Goal: Task Accomplishment & Management: Manage account settings

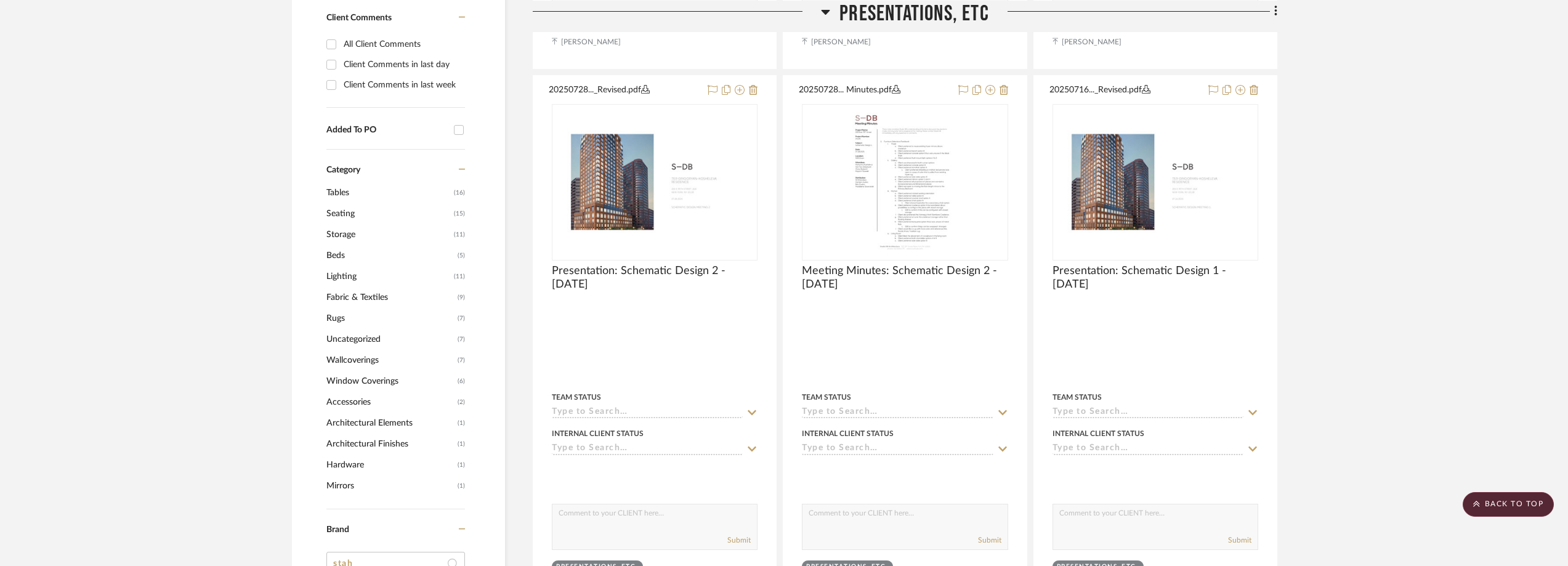
scroll to position [946, 0]
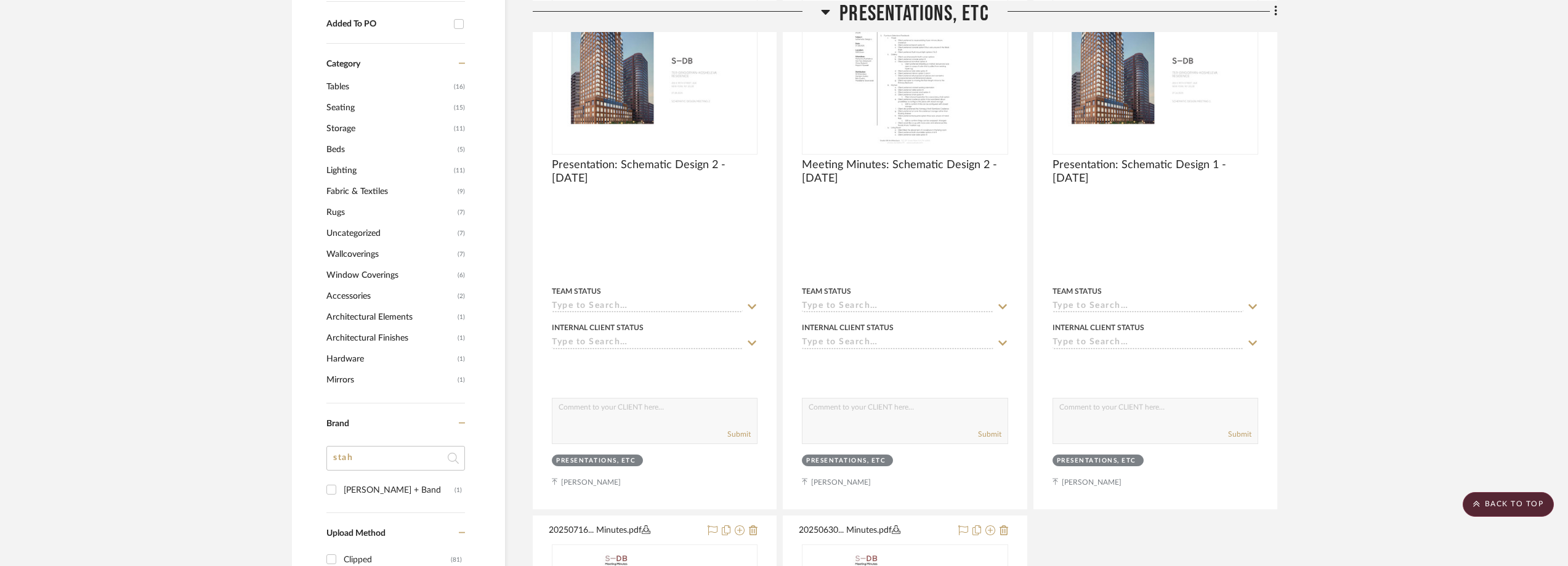
drag, startPoint x: 372, startPoint y: 458, endPoint x: 313, endPoint y: 466, distance: 59.5
click at [313, 466] on div "Filter by keyword, category or name prior to exporting to Excel or Bulk Actions…" at bounding box center [398, 180] width 213 height 1694
type input "audo"
click at [358, 486] on div "Audo" at bounding box center [399, 490] width 111 height 20
click at [342, 486] on input "Audo (3)" at bounding box center [331, 489] width 20 height 20
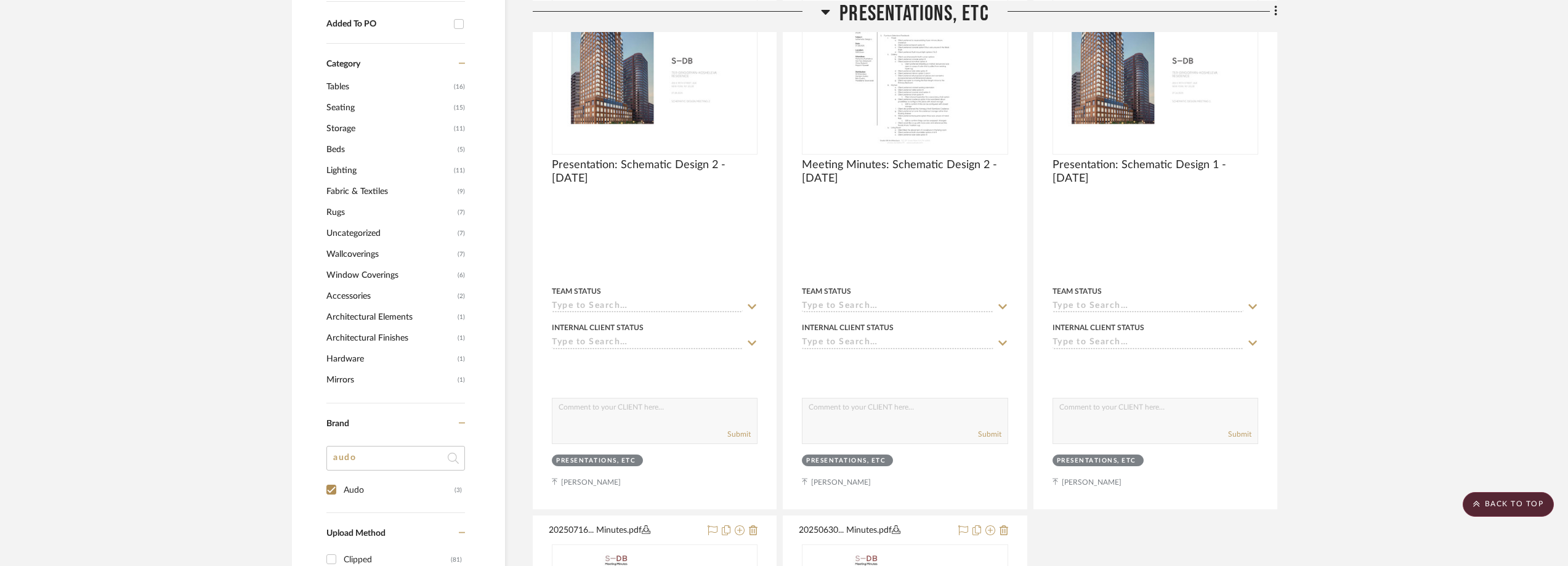
checkbox input "true"
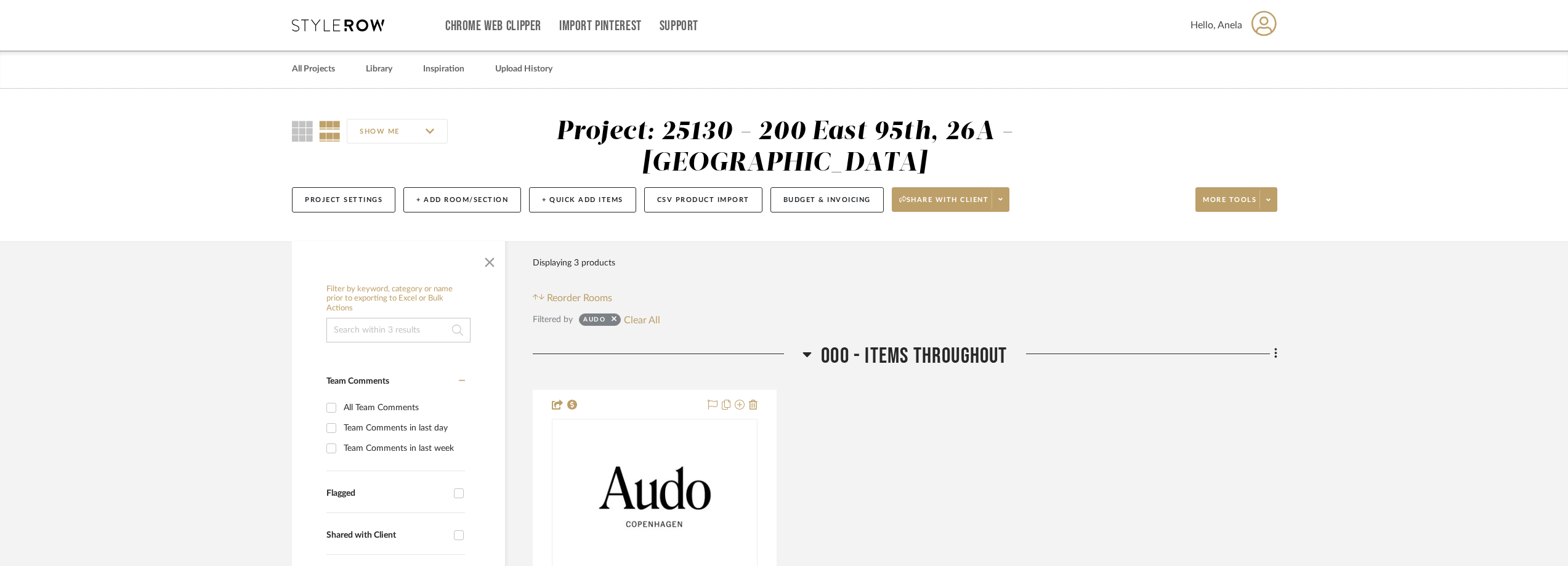
click at [337, 32] on div "Chrome Web Clipper Import Pinterest Support All Projects Library Inspiration Up…" at bounding box center [784, 25] width 985 height 51
click at [342, 30] on icon at bounding box center [338, 25] width 92 height 13
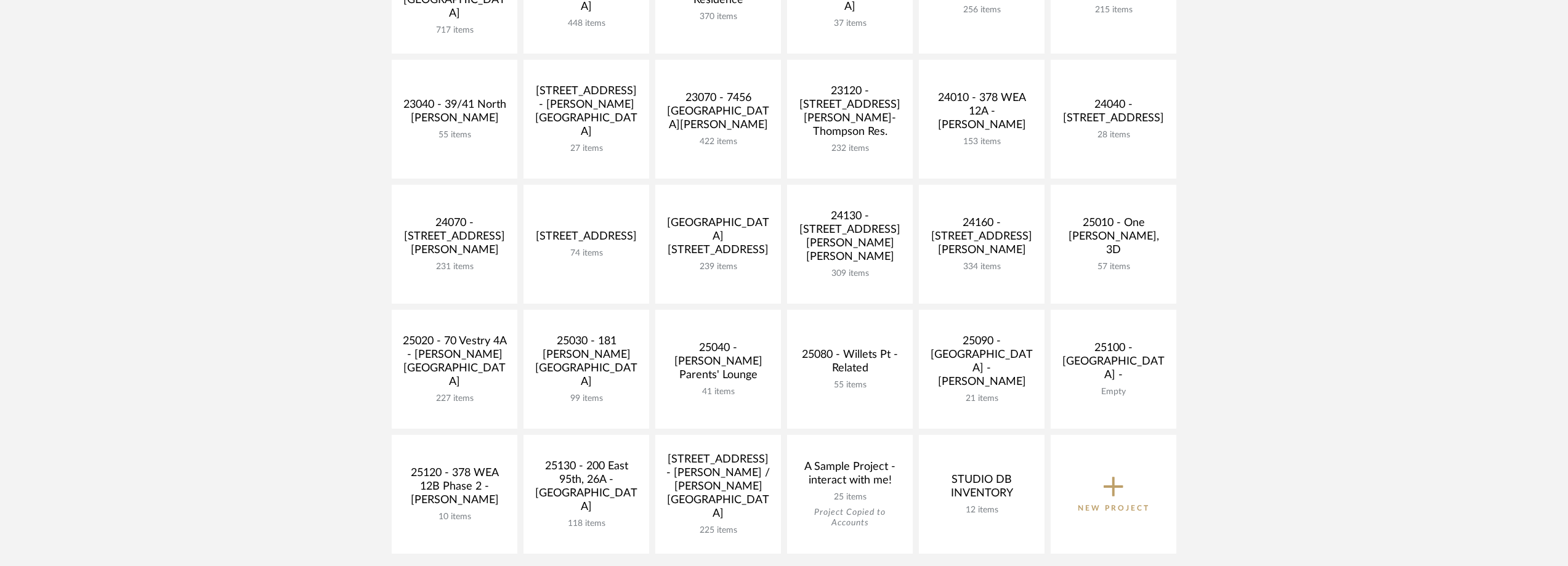
scroll to position [370, 0]
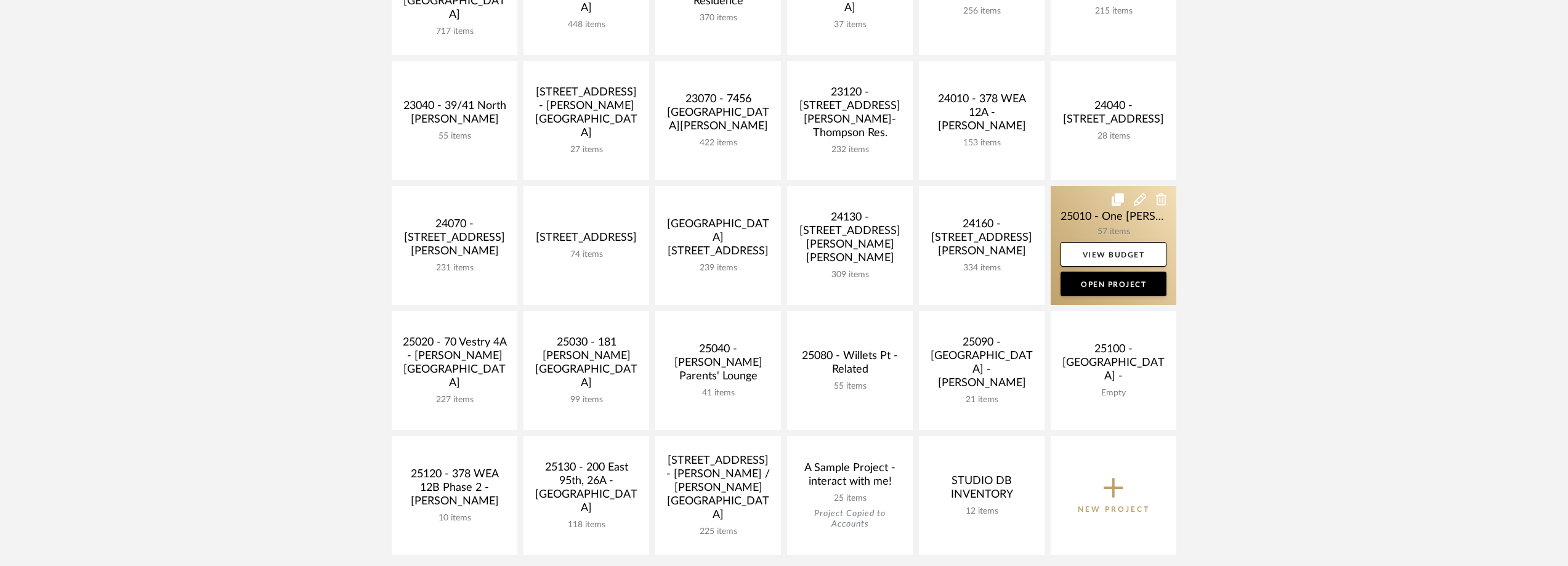
click at [1109, 226] on link at bounding box center [1113, 246] width 125 height 119
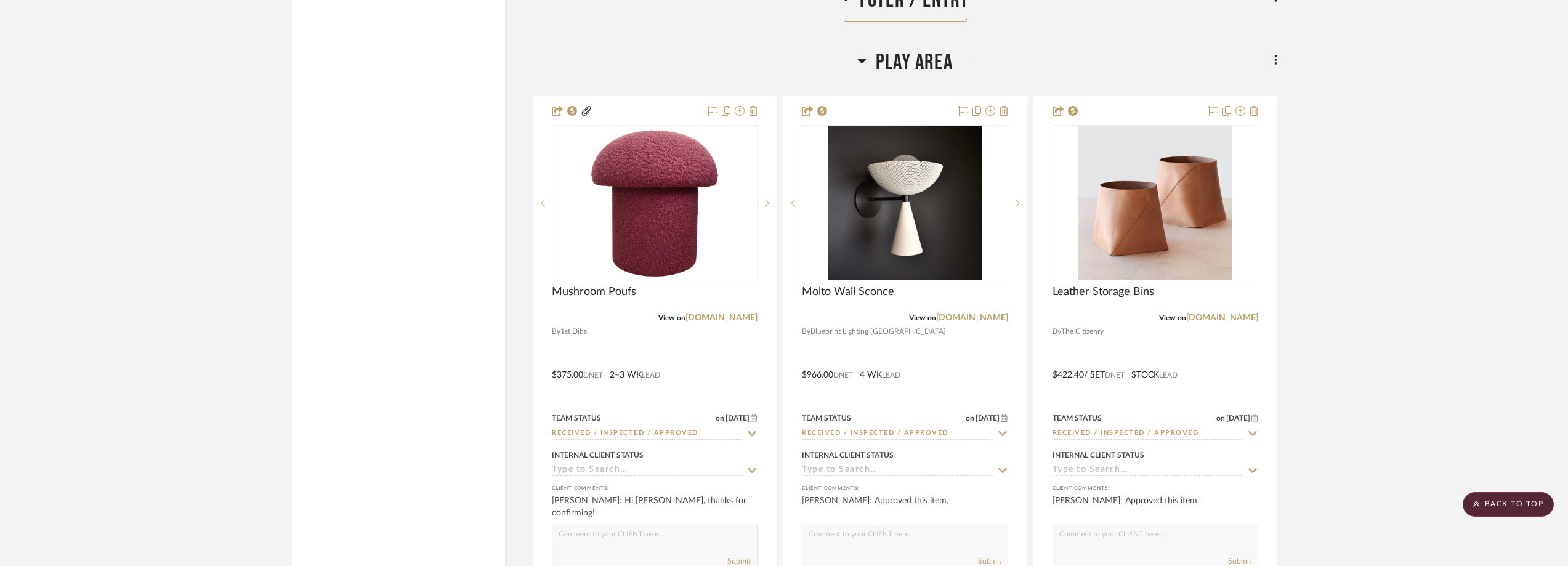
scroll to position [2341, 0]
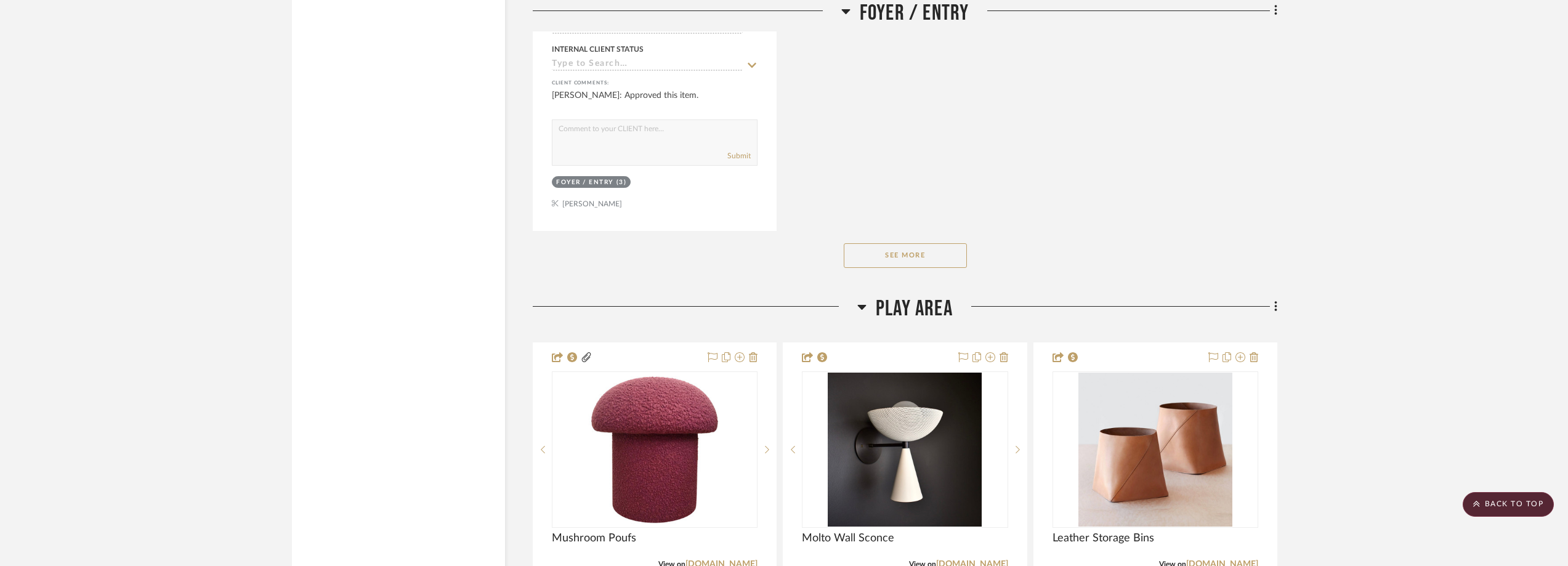
click at [902, 253] on button "See More" at bounding box center [906, 256] width 123 height 25
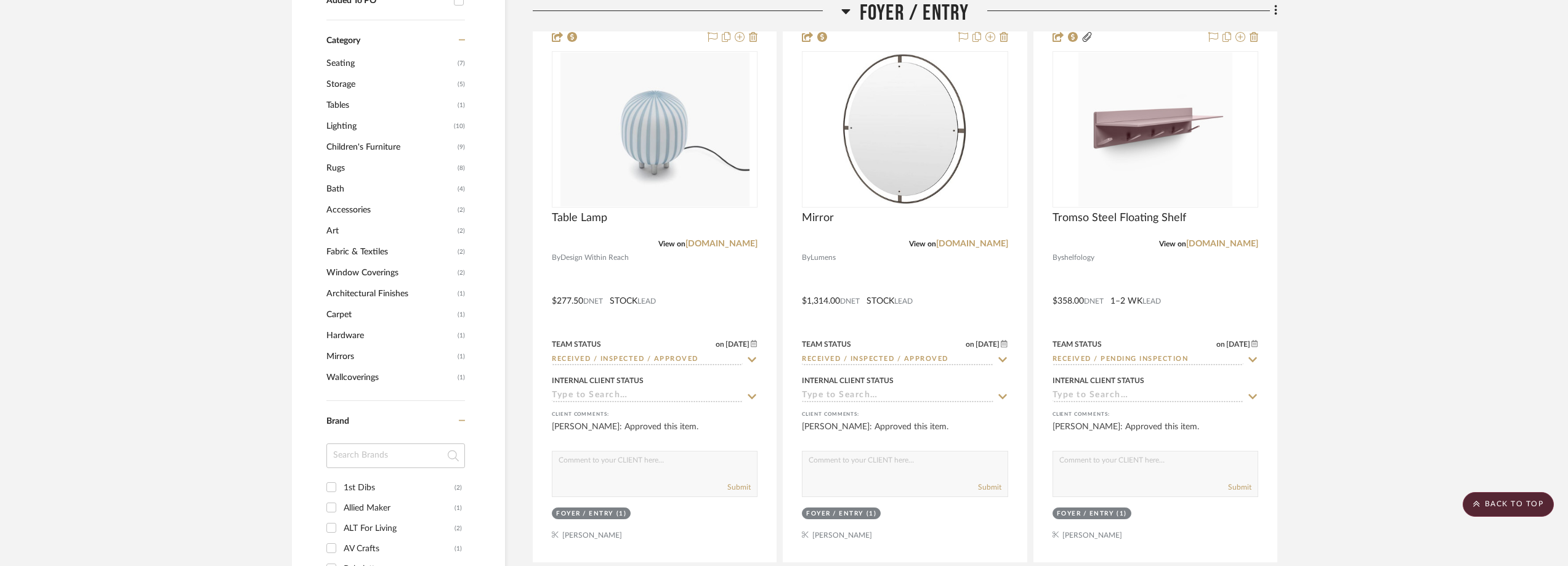
scroll to position [986, 0]
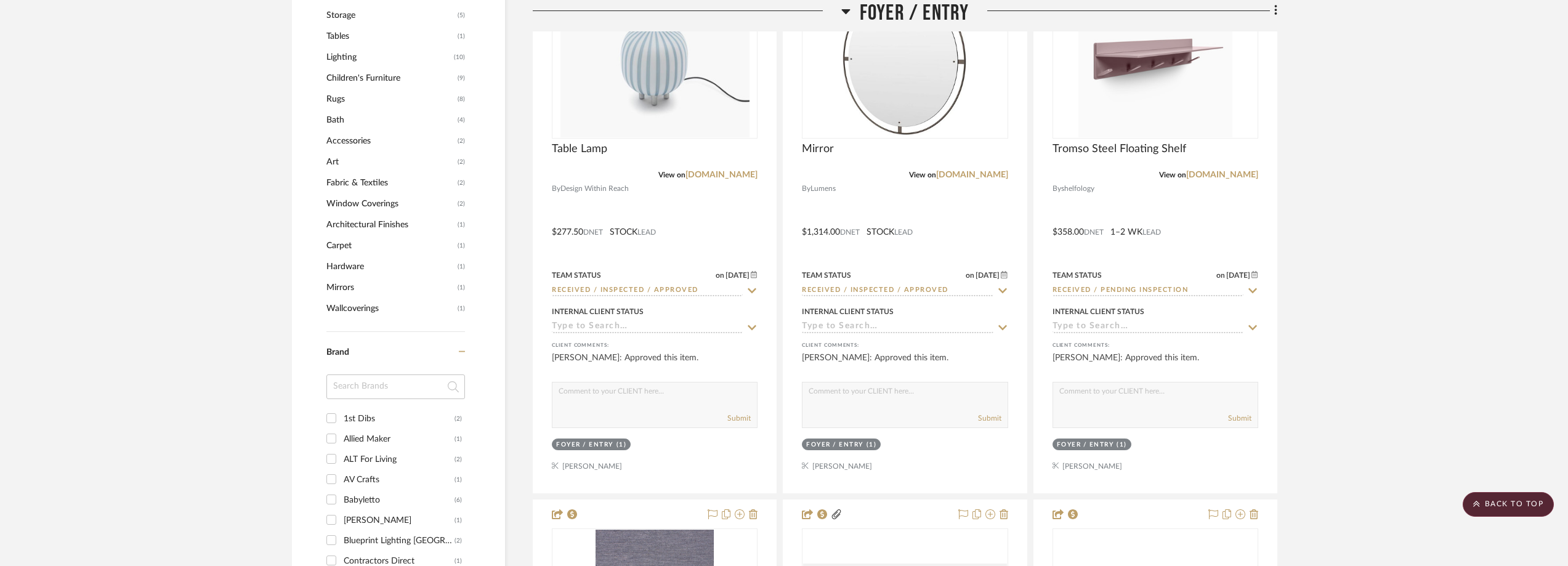
click at [370, 371] on div "Brand 1st Dibs (2) Allied Maker (1) ALT For Living (2) AV Crafts (1) Babyletto …" at bounding box center [396, 539] width 139 height 414
click at [373, 381] on input at bounding box center [396, 386] width 139 height 25
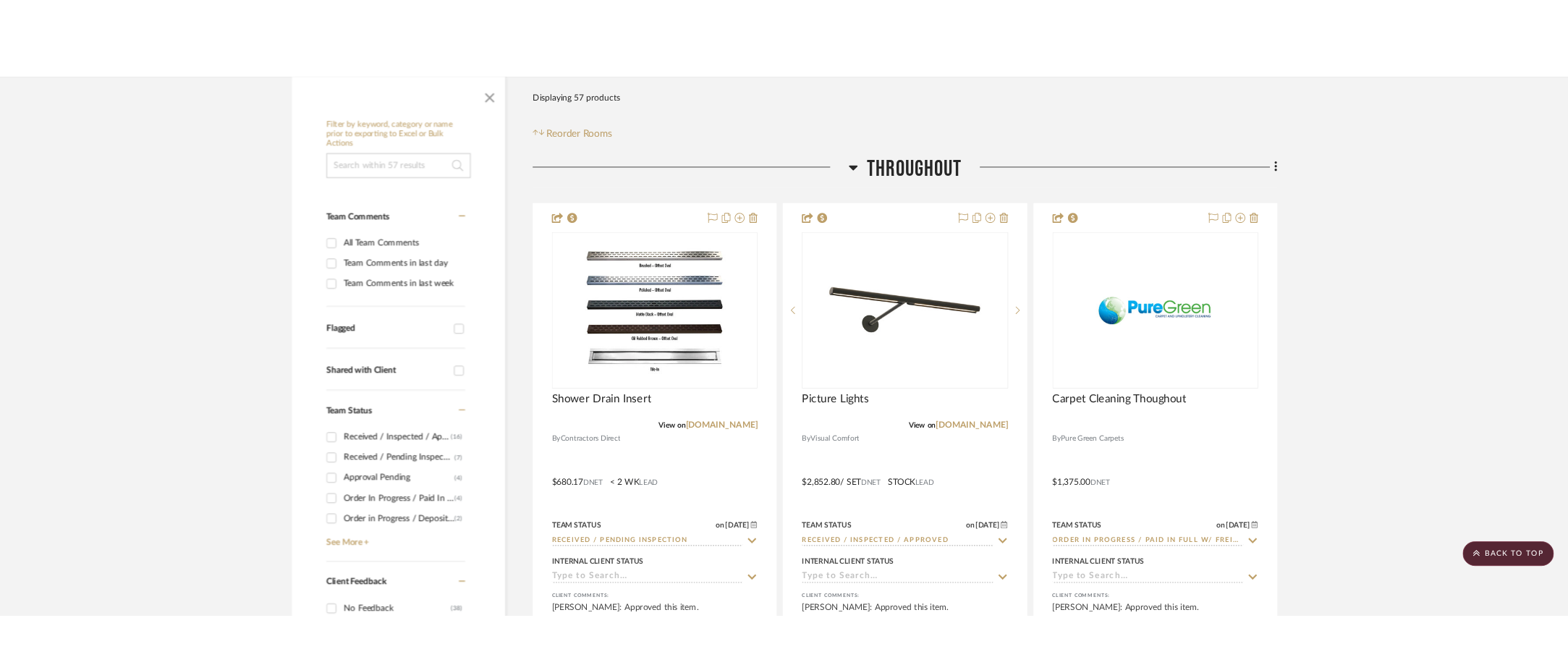
scroll to position [507, 0]
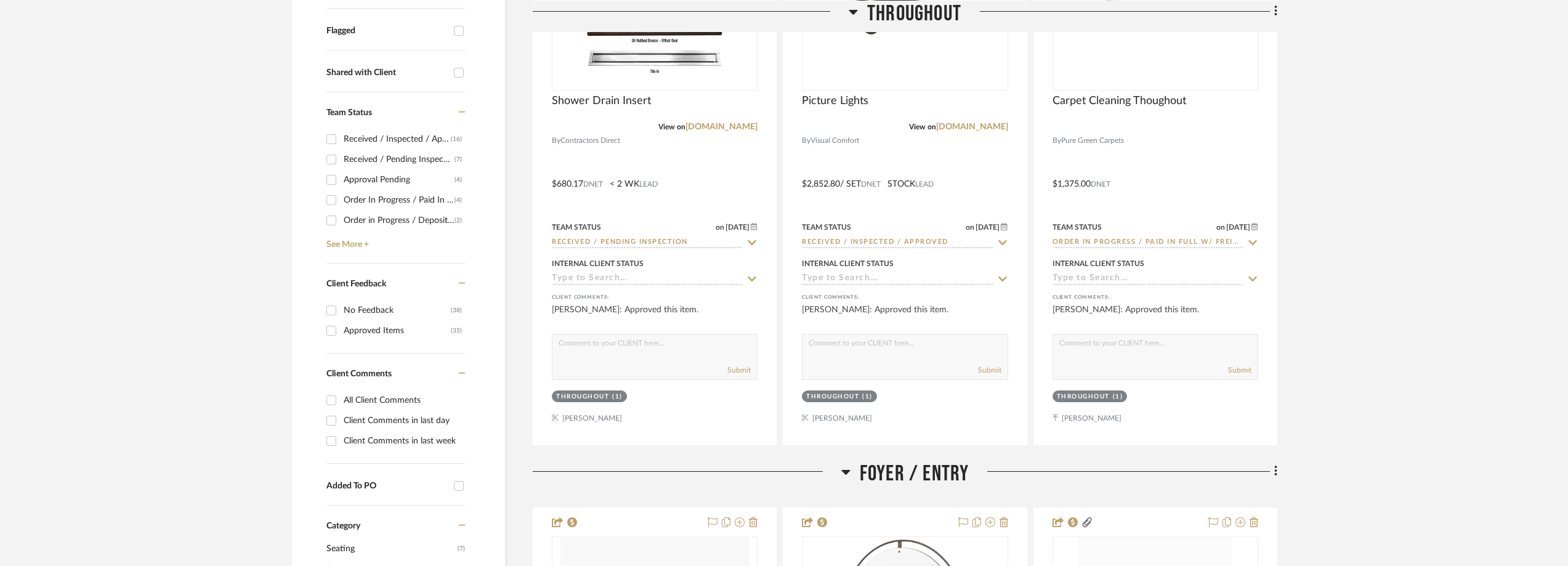
type input "ile"
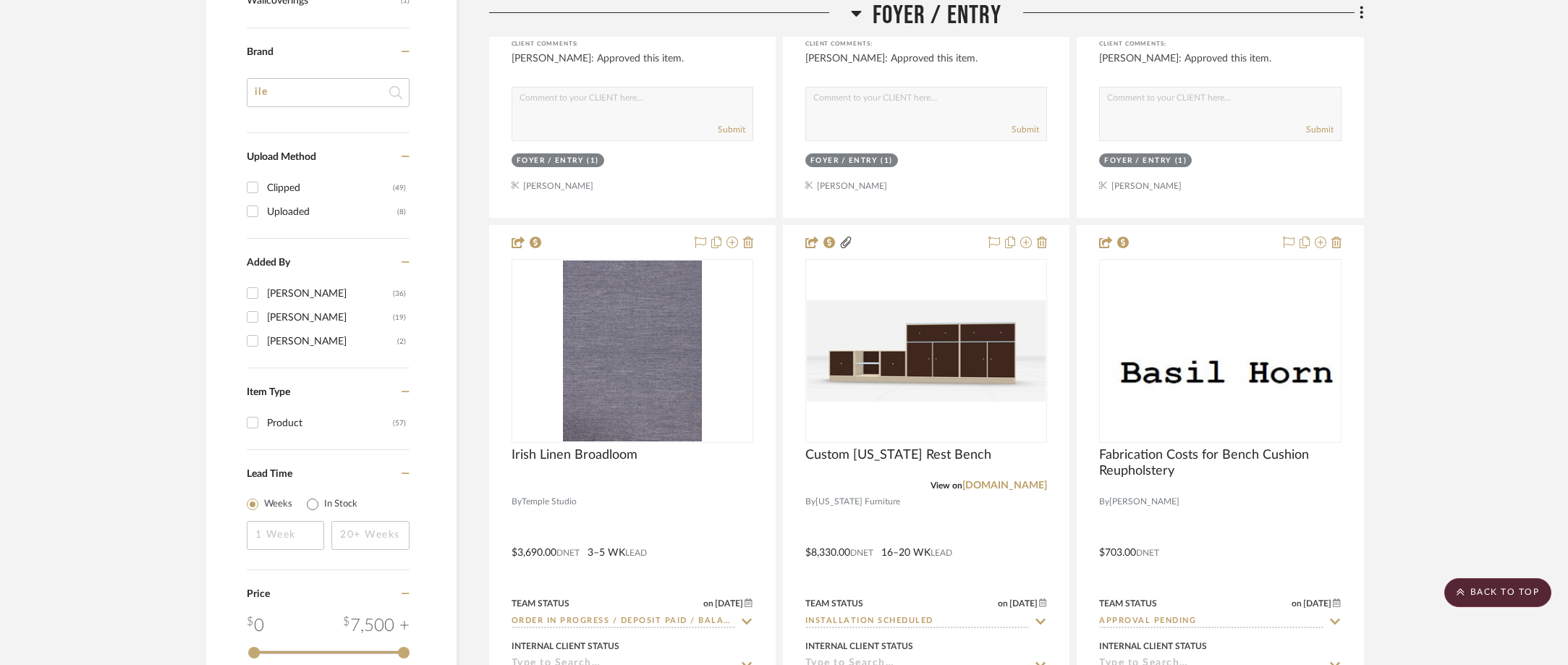
scroll to position [1303, 0]
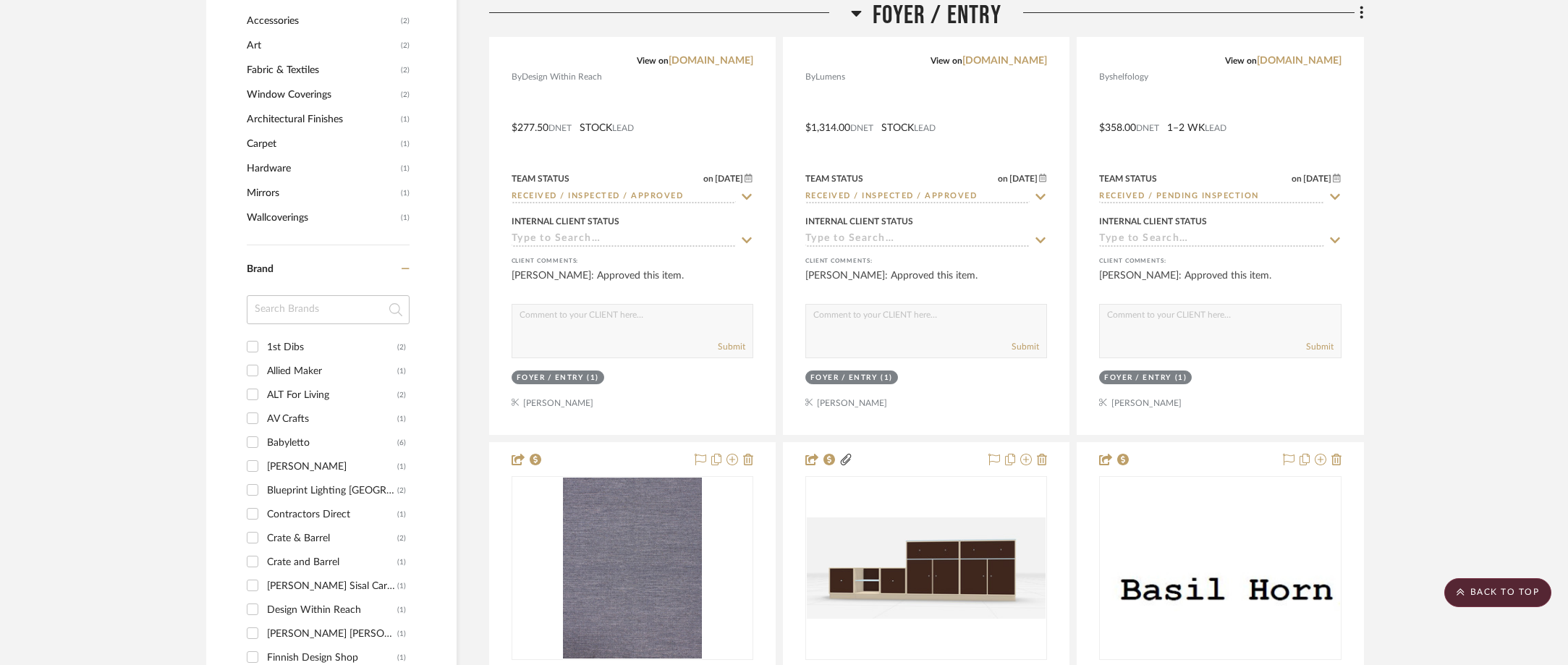
type input "u"
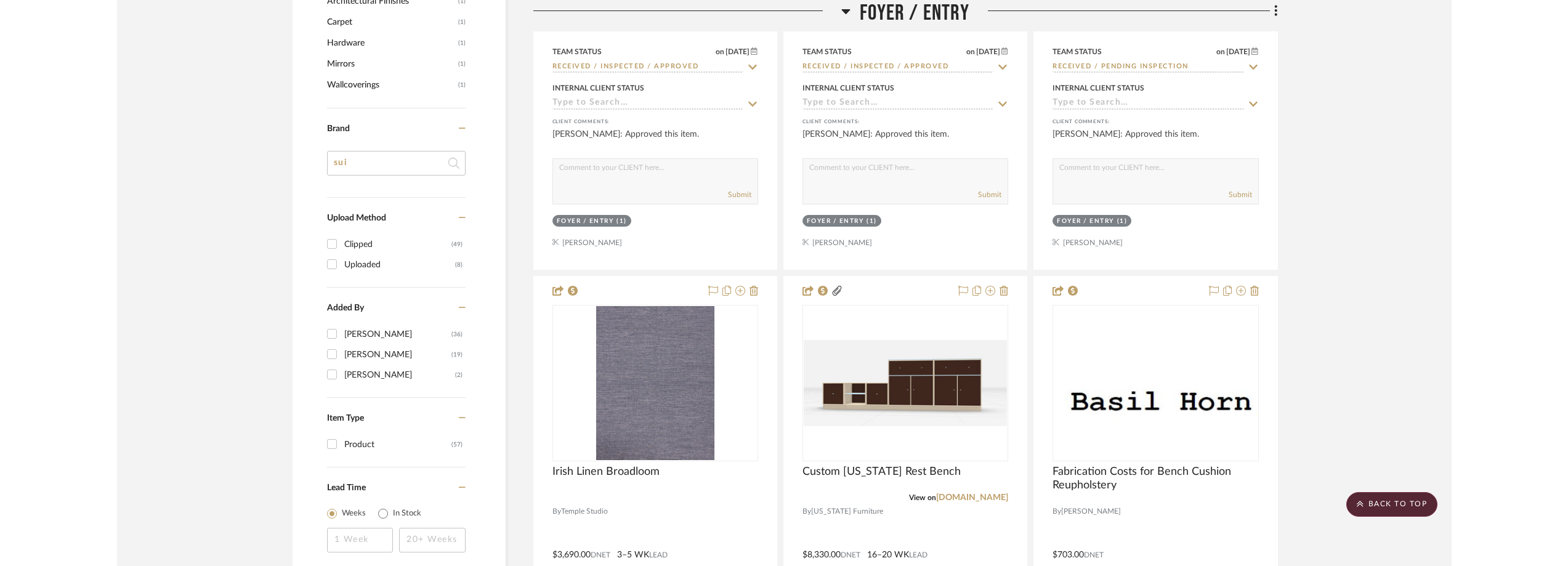
scroll to position [1356, 0]
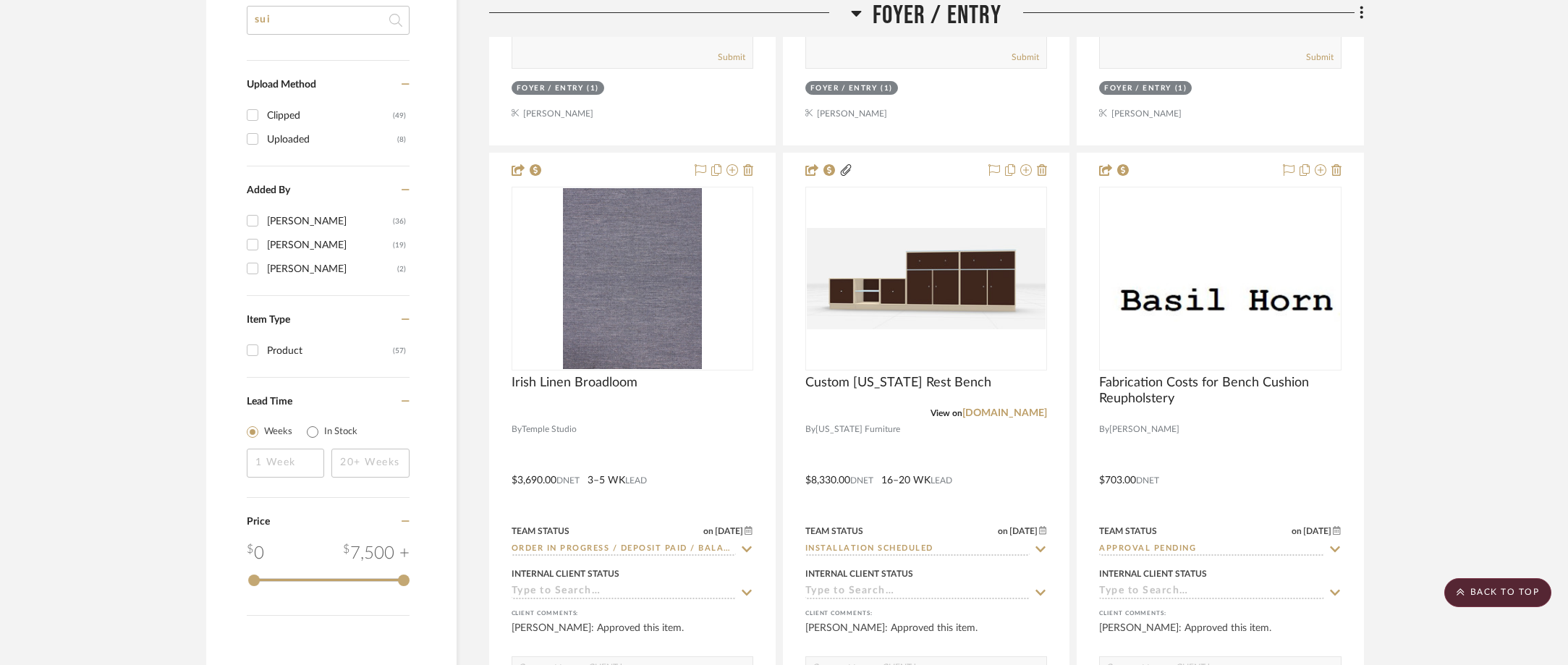
type input "sui"
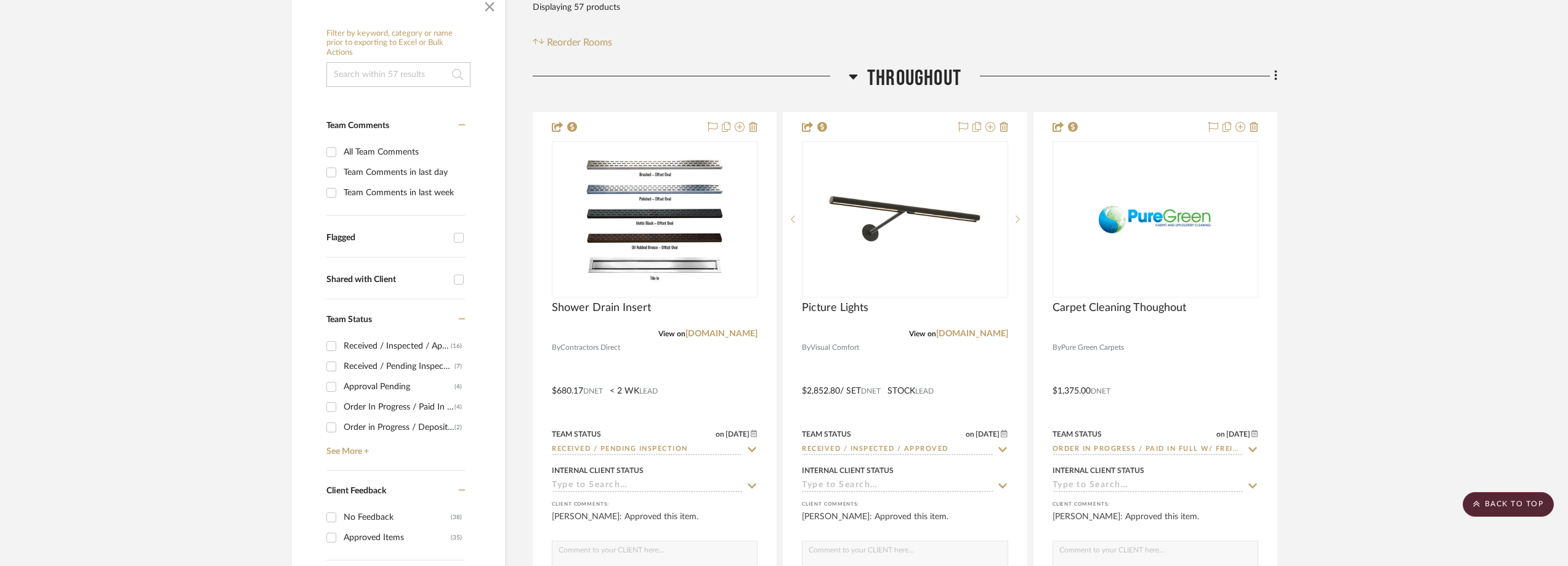
scroll to position [0, 0]
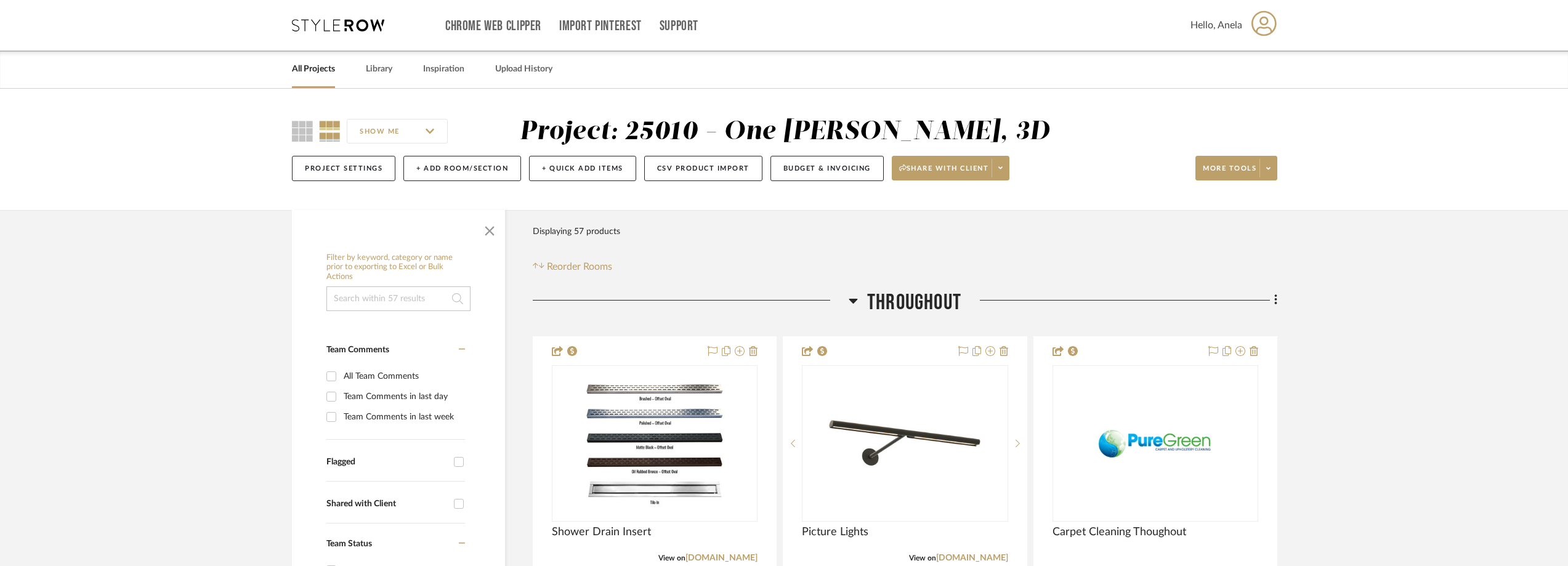
click at [350, 25] on icon at bounding box center [338, 25] width 92 height 13
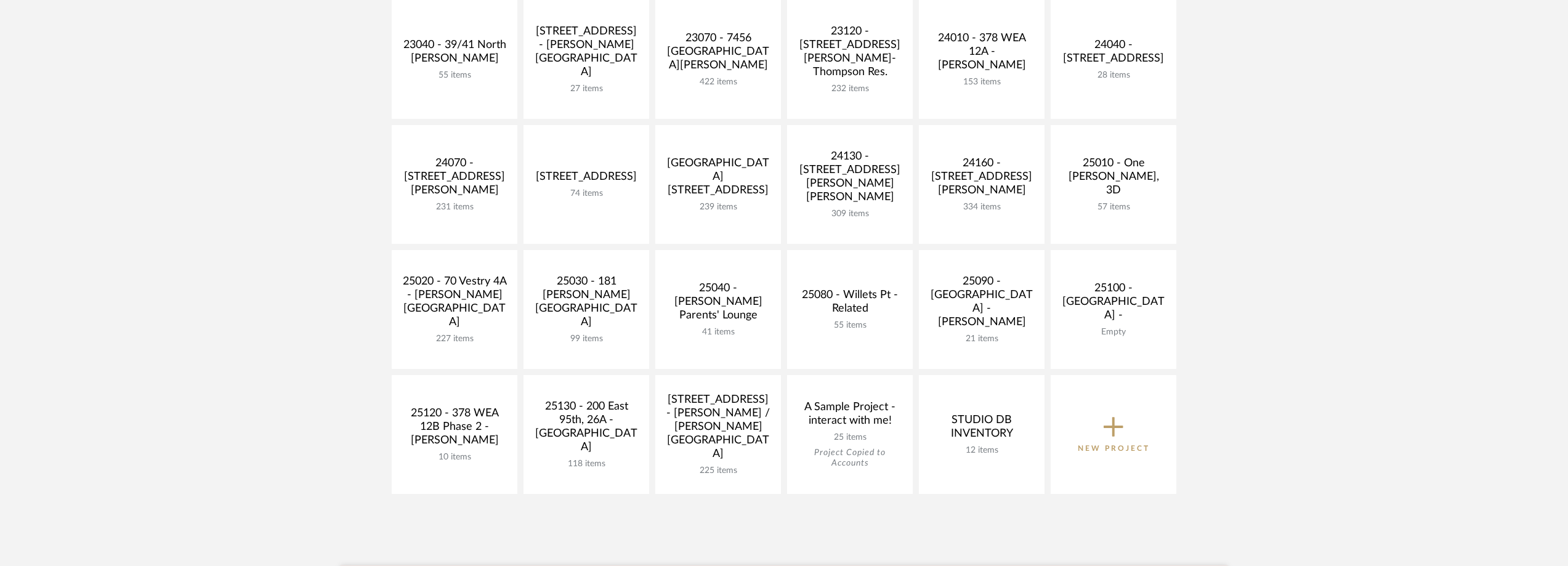
scroll to position [432, 0]
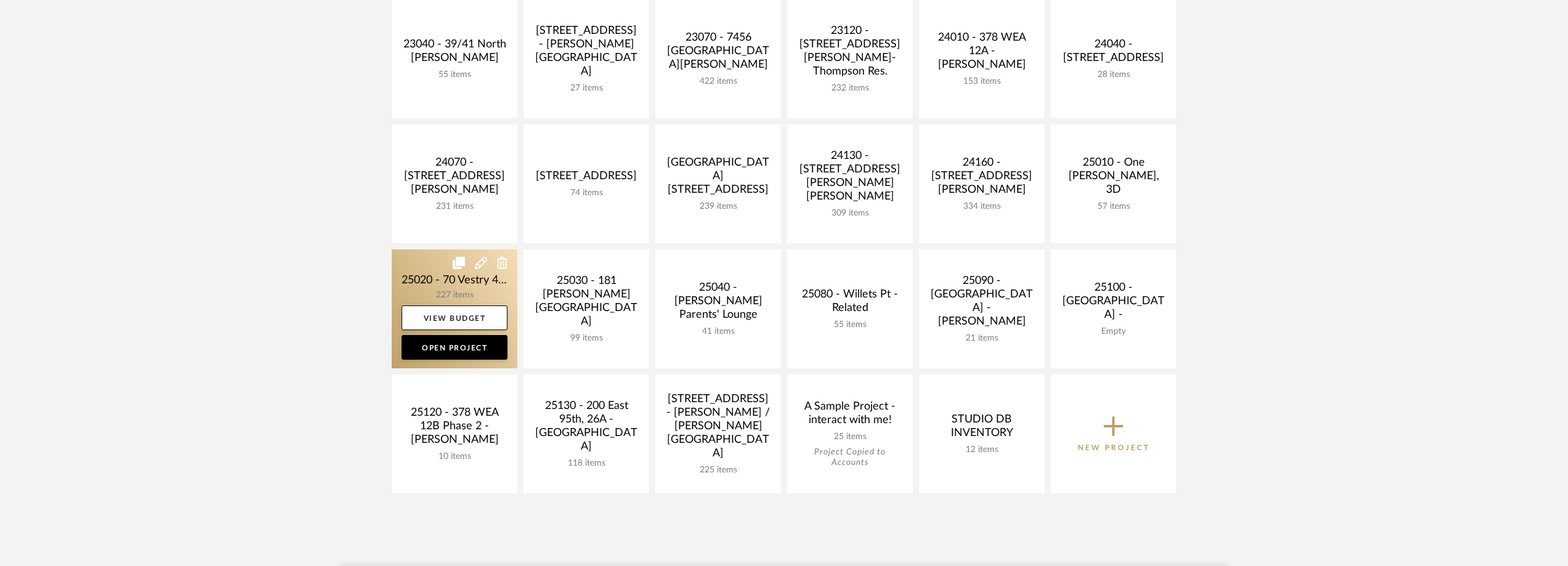
click at [428, 273] on link at bounding box center [454, 309] width 125 height 119
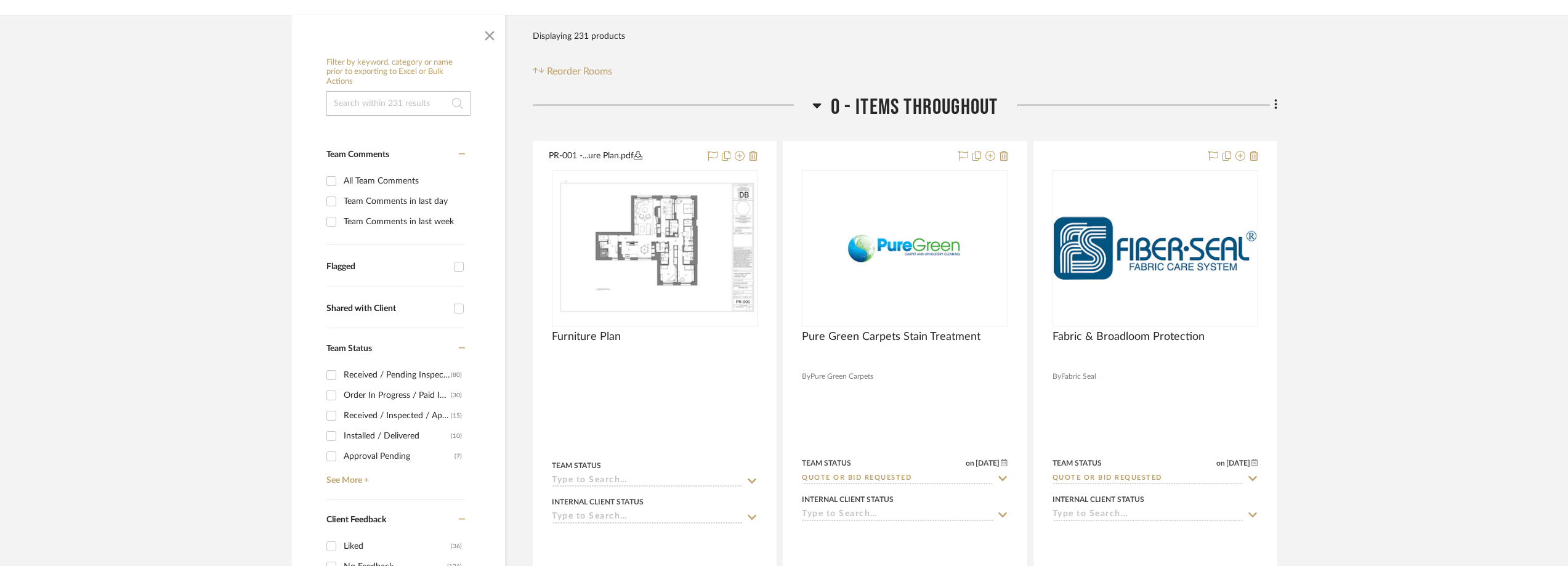
scroll to position [308, 0]
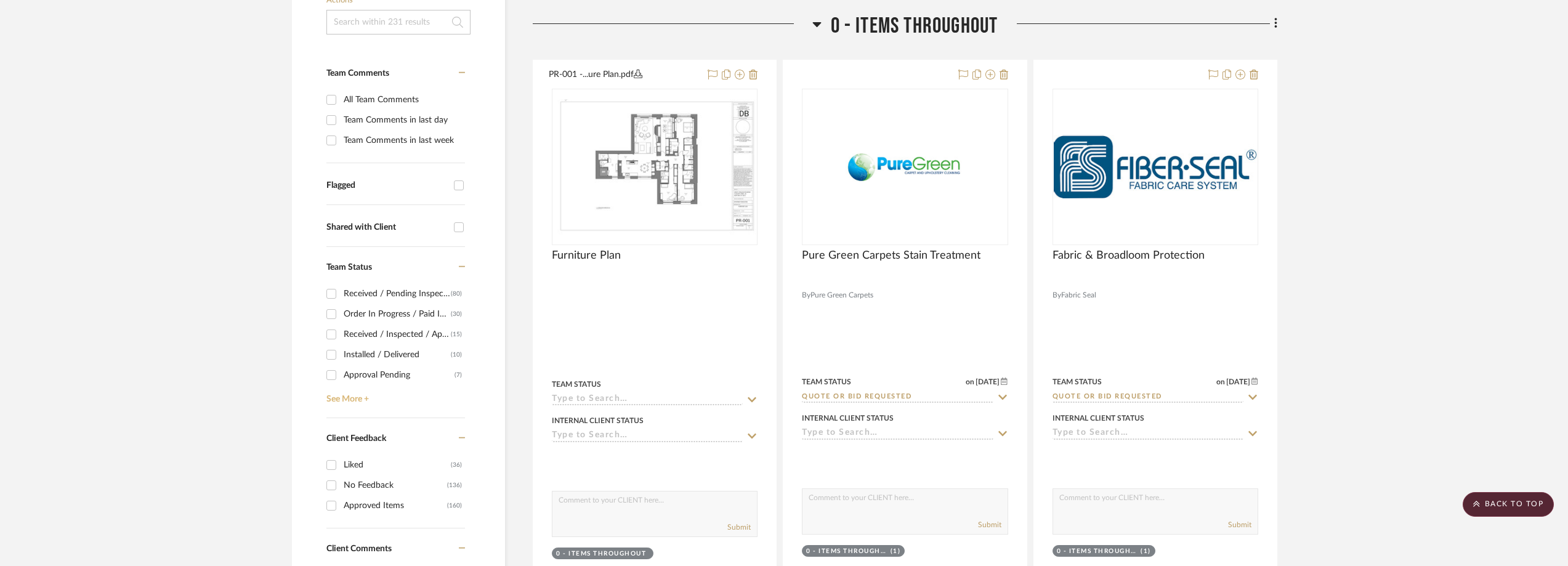
click at [340, 393] on link "See More +" at bounding box center [394, 394] width 142 height 20
click at [379, 323] on div "Need to Order - Client Payment Received" at bounding box center [399, 319] width 111 height 20
click at [342, 323] on input "Need to Order - Client Payment Received (1)" at bounding box center [331, 319] width 20 height 20
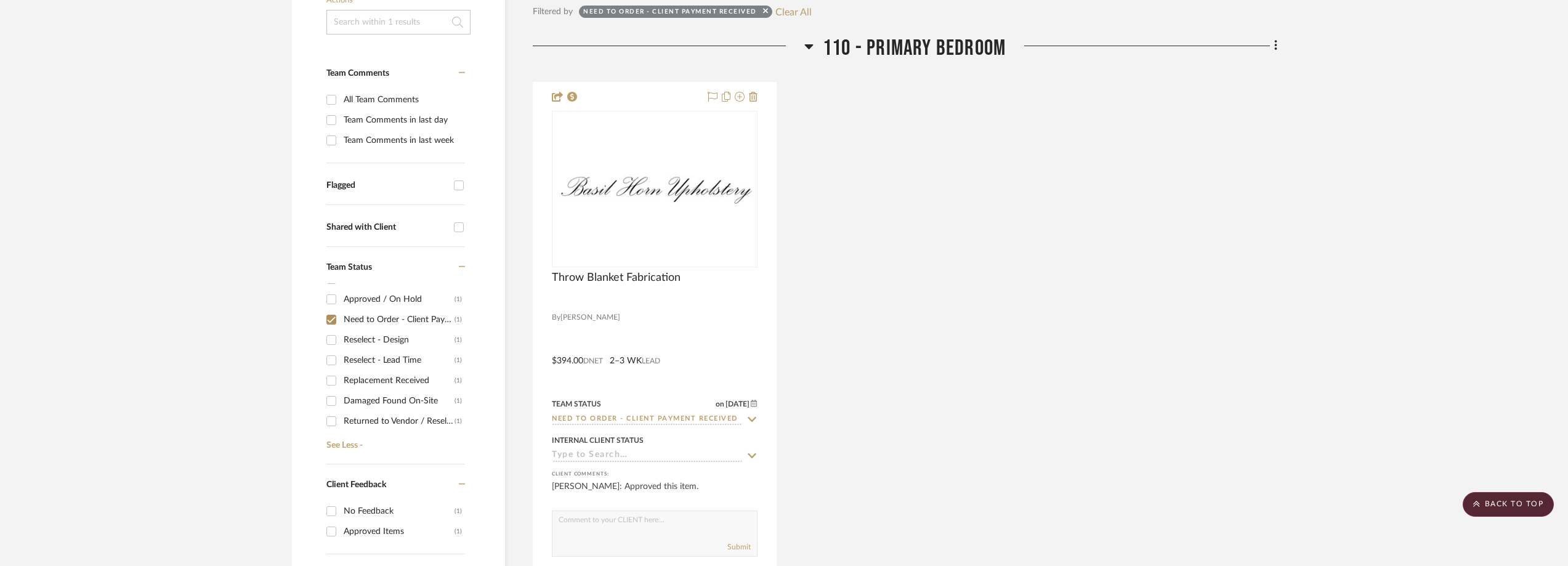
click at [347, 313] on div "Need to Order - Client Payment Received" at bounding box center [399, 319] width 111 height 20
click at [342, 313] on input "Need to Order - Client Payment Received (1)" at bounding box center [331, 319] width 20 height 20
checkbox input "false"
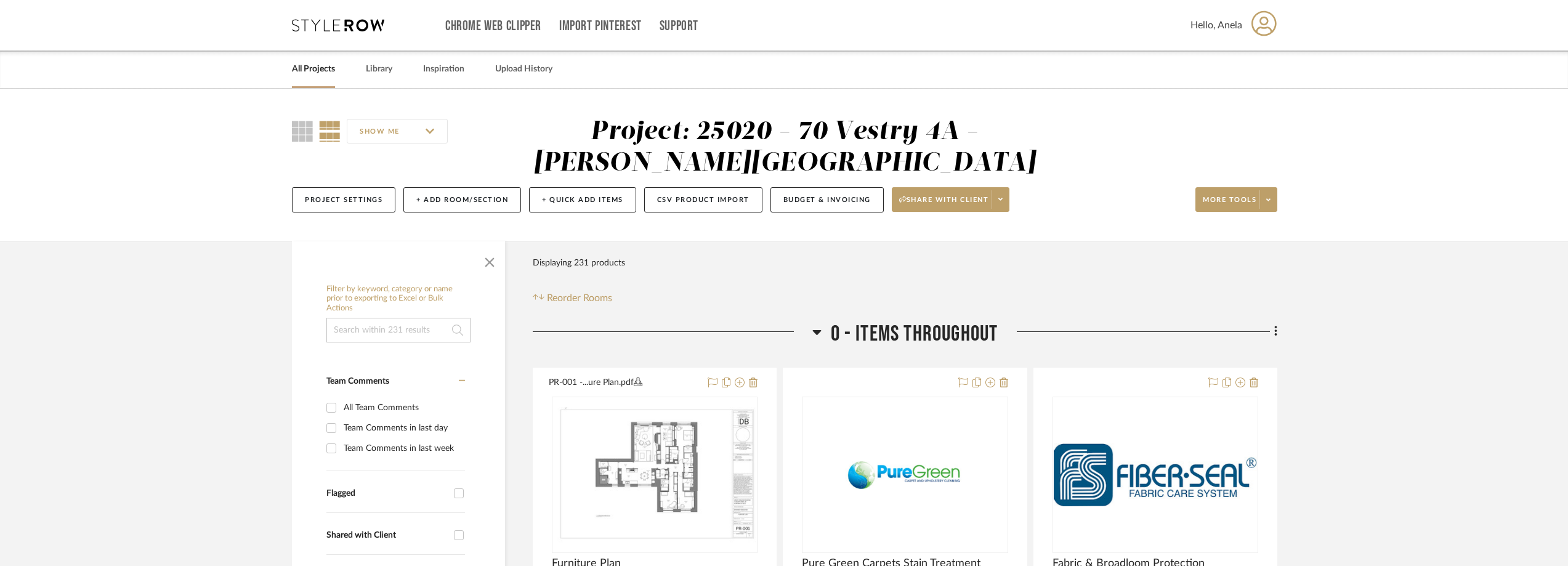
click at [367, 426] on div "Team Comments in last day" at bounding box center [402, 428] width 118 height 20
click at [342, 426] on input "Team Comments in last day" at bounding box center [331, 428] width 20 height 20
checkbox input "true"
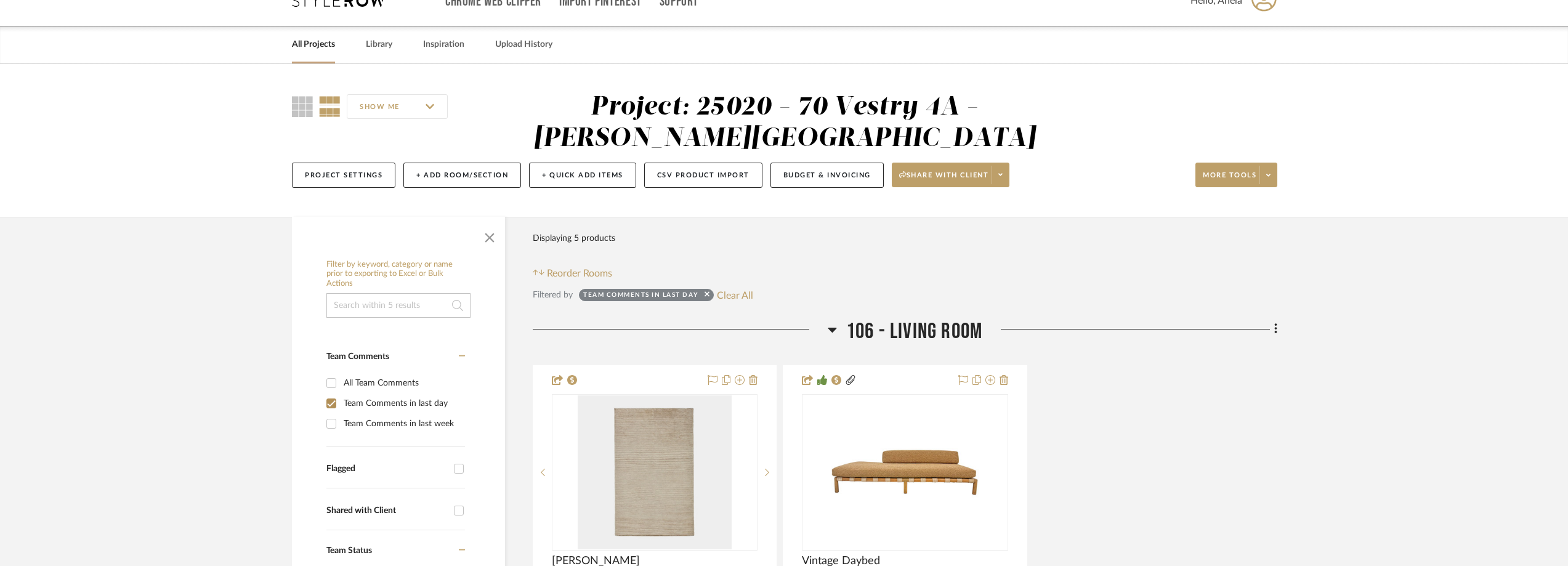
scroll to position [308, 0]
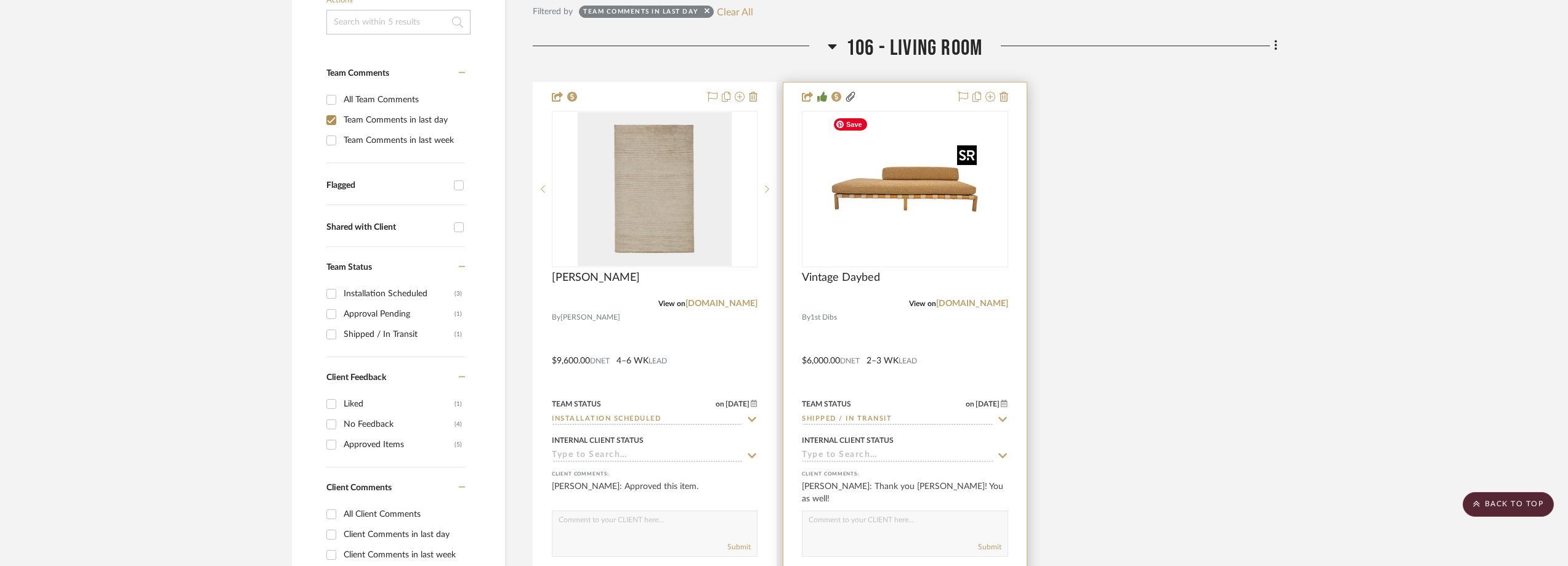
click at [0, 0] on img at bounding box center [0, 0] width 0 height 0
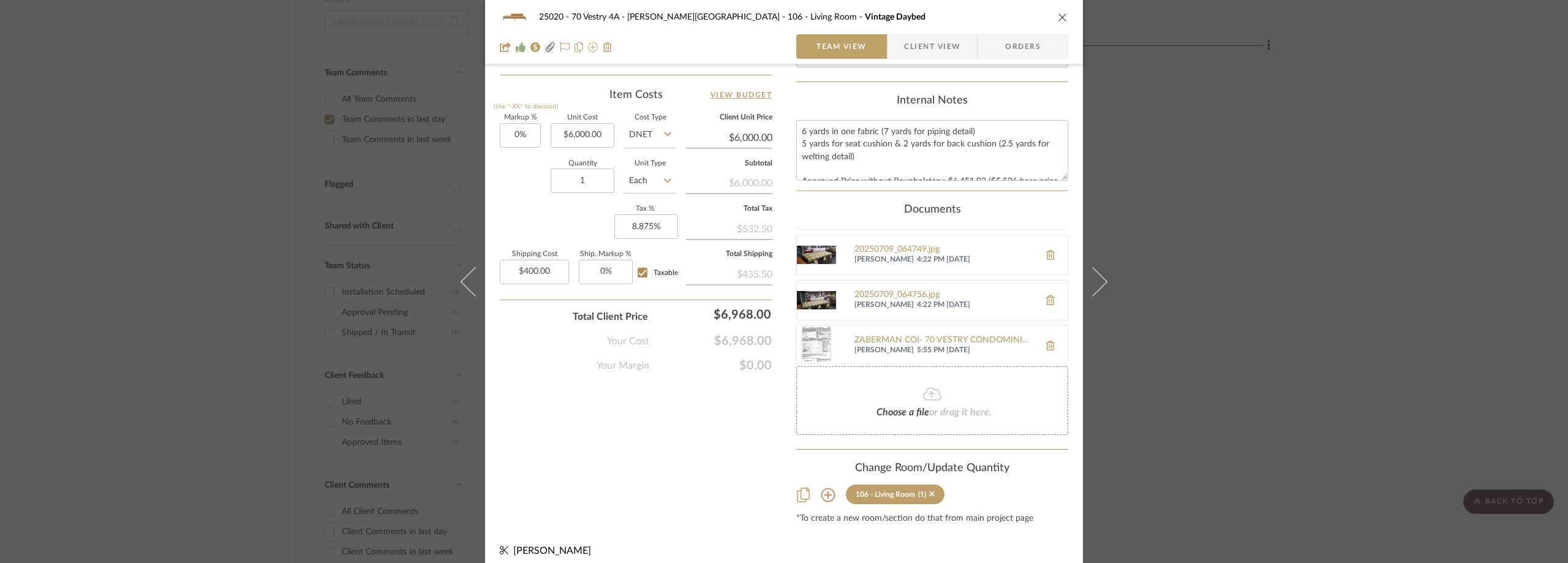
scroll to position [135, 0]
click at [878, 332] on div "ZABERMAN COI- 70 VESTRY CONDOMINIUM.pdf" at bounding box center [943, 336] width 179 height 10
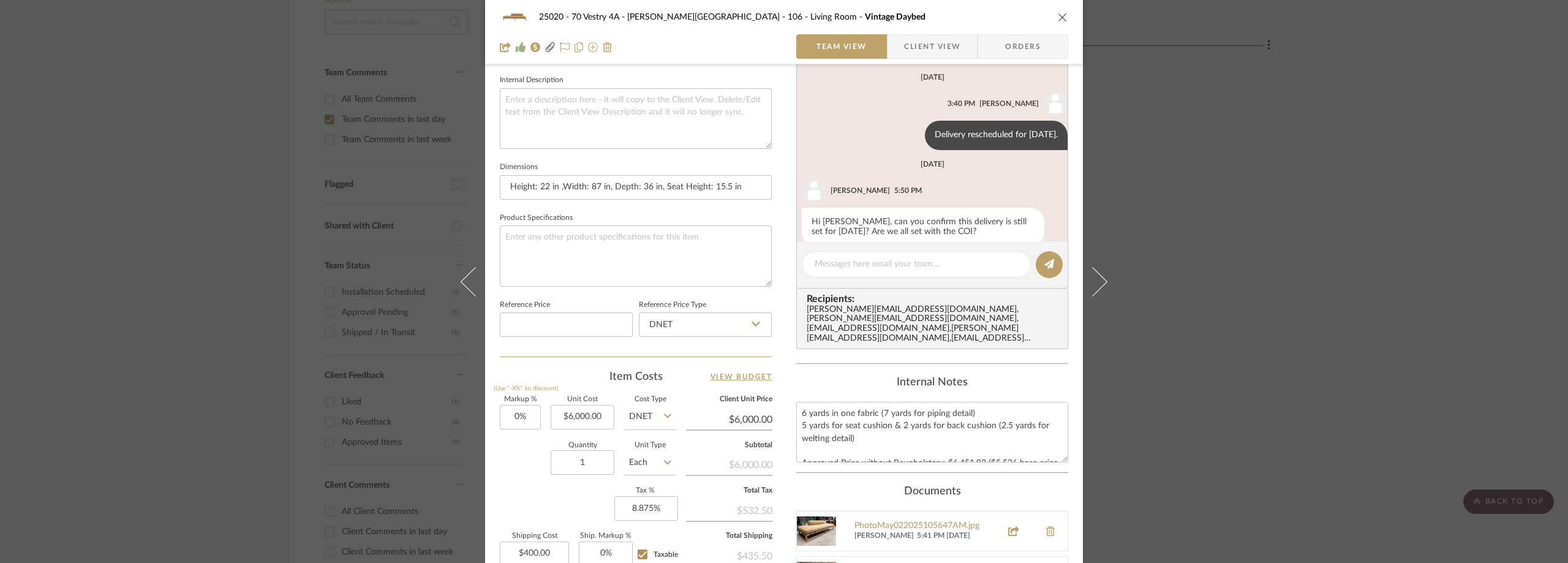
scroll to position [290, 0]
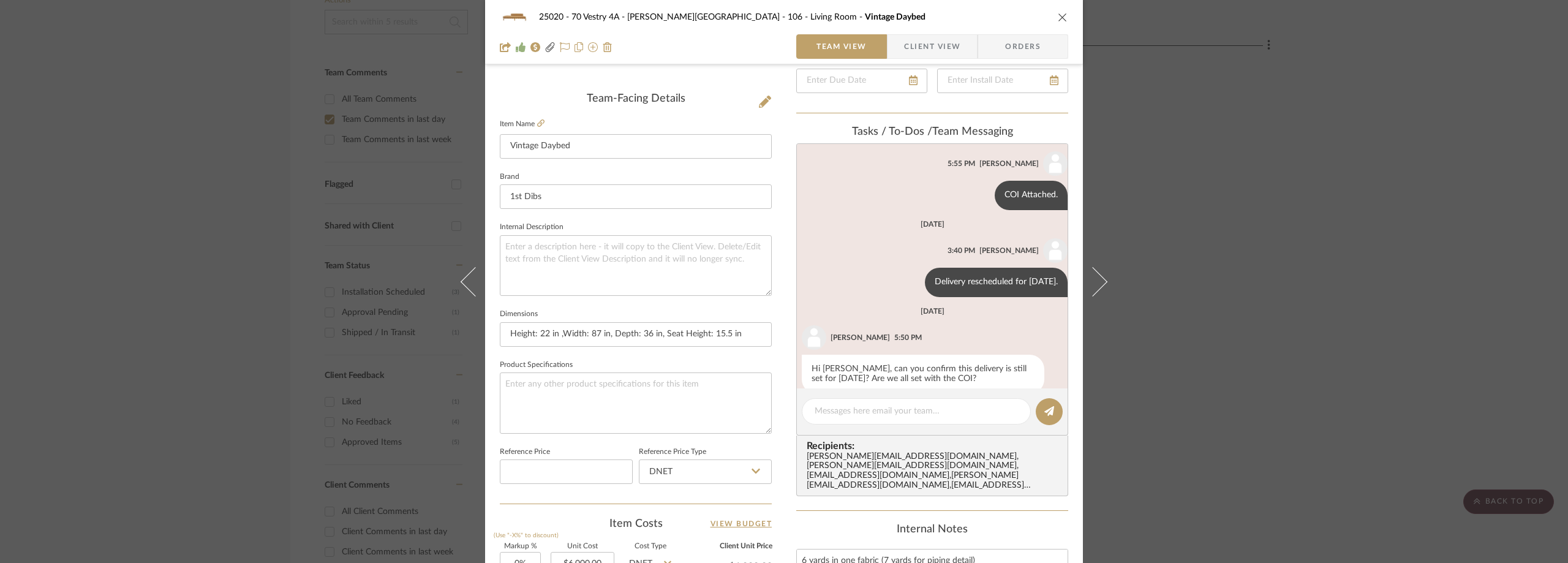
click at [1205, 199] on div "25020 - 70 Vestry 4A - [PERSON_NAME] 106 - Living Room Vintage Daybed Team View…" at bounding box center [784, 282] width 1568 height 563
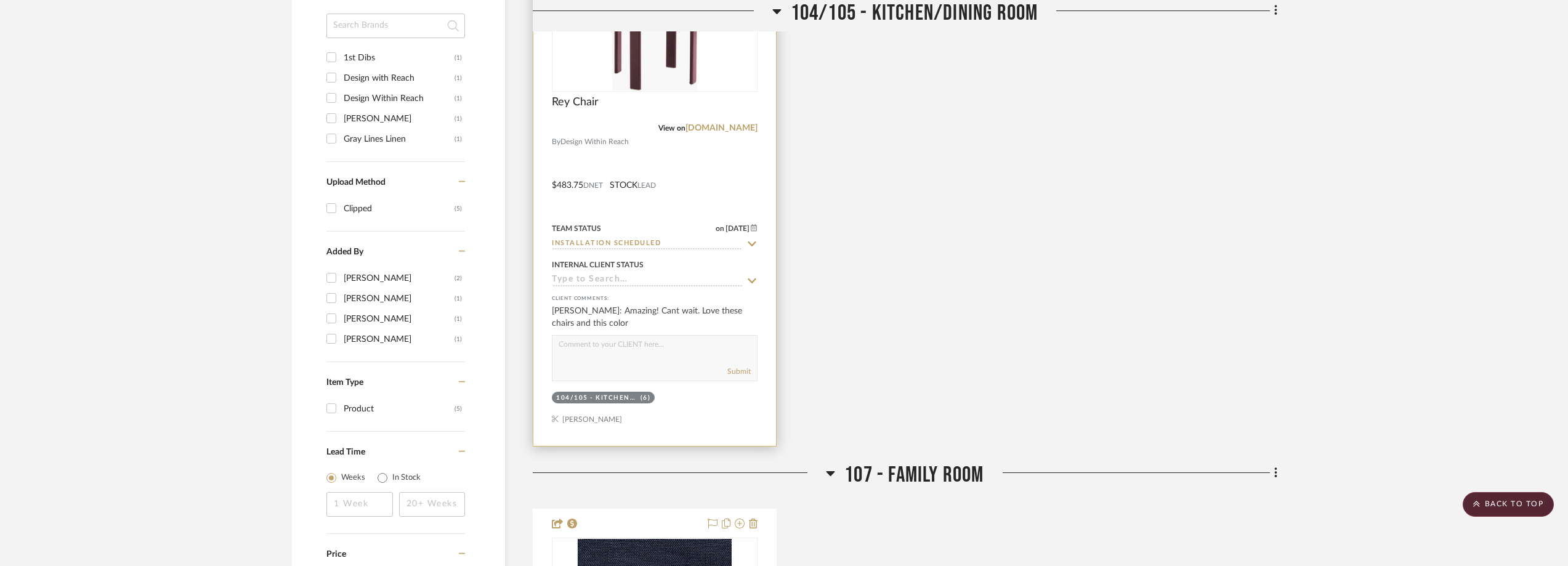
scroll to position [986, 0]
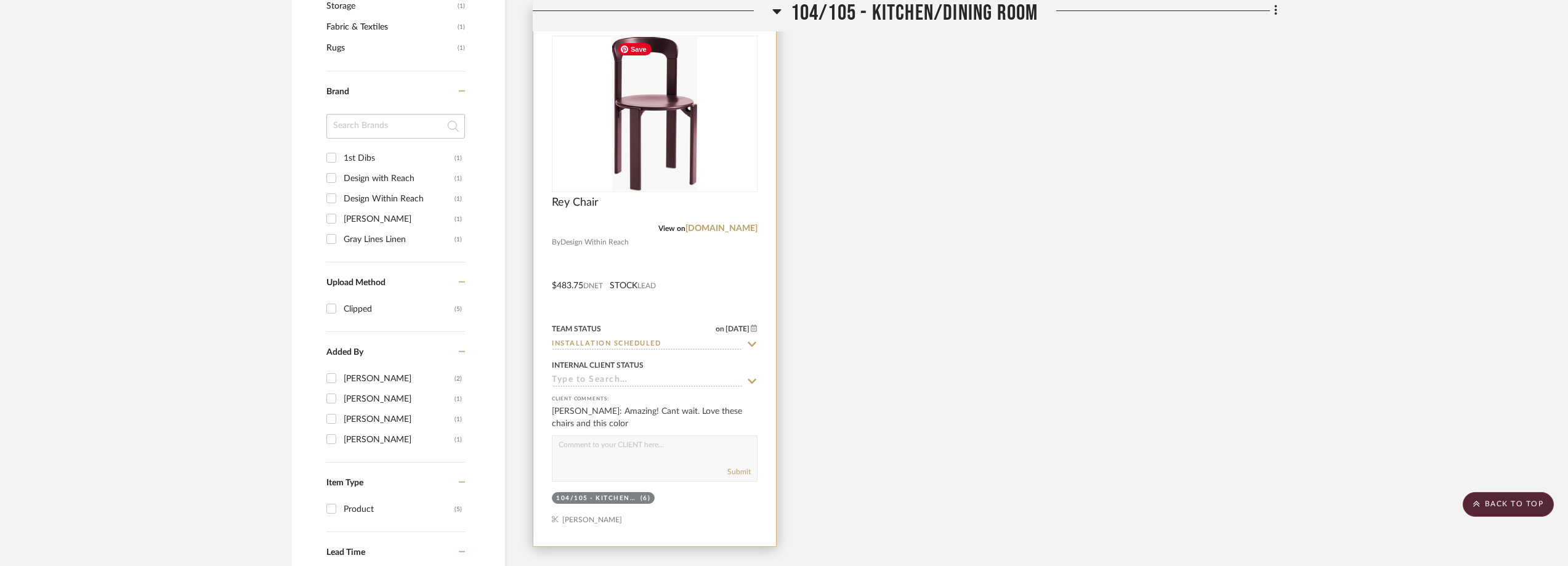
click at [674, 143] on img "0" at bounding box center [655, 114] width 85 height 154
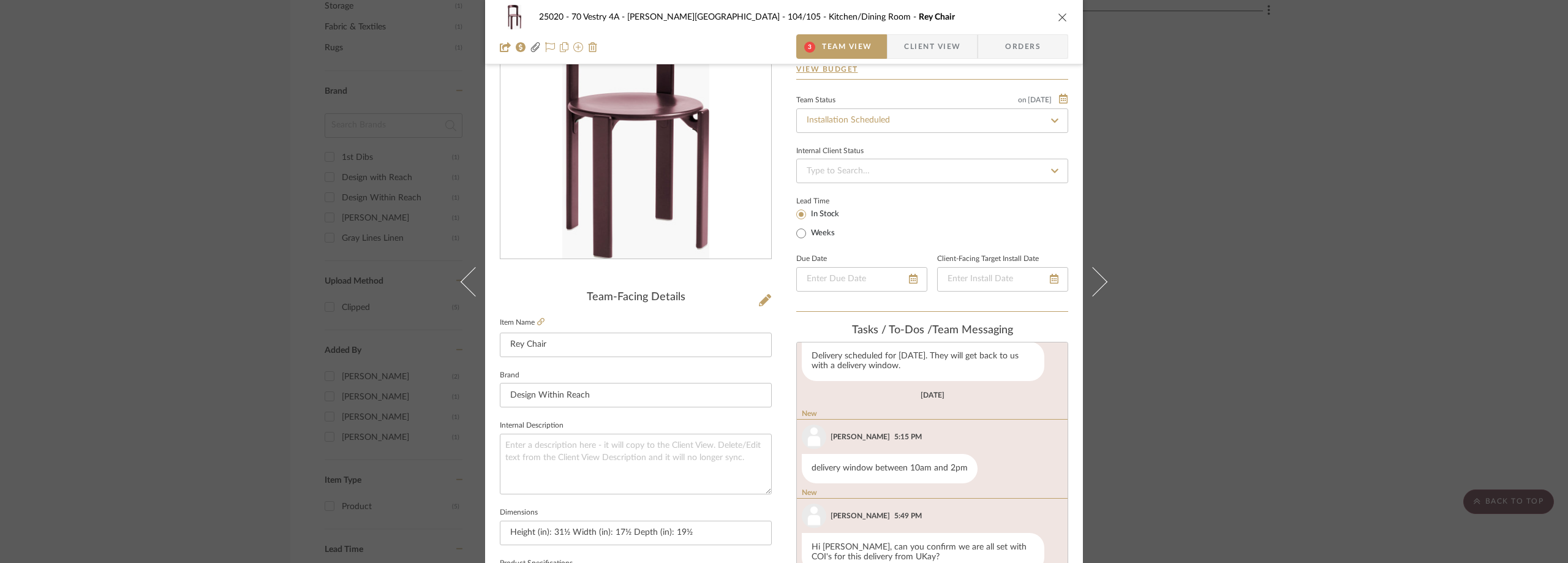
scroll to position [184, 0]
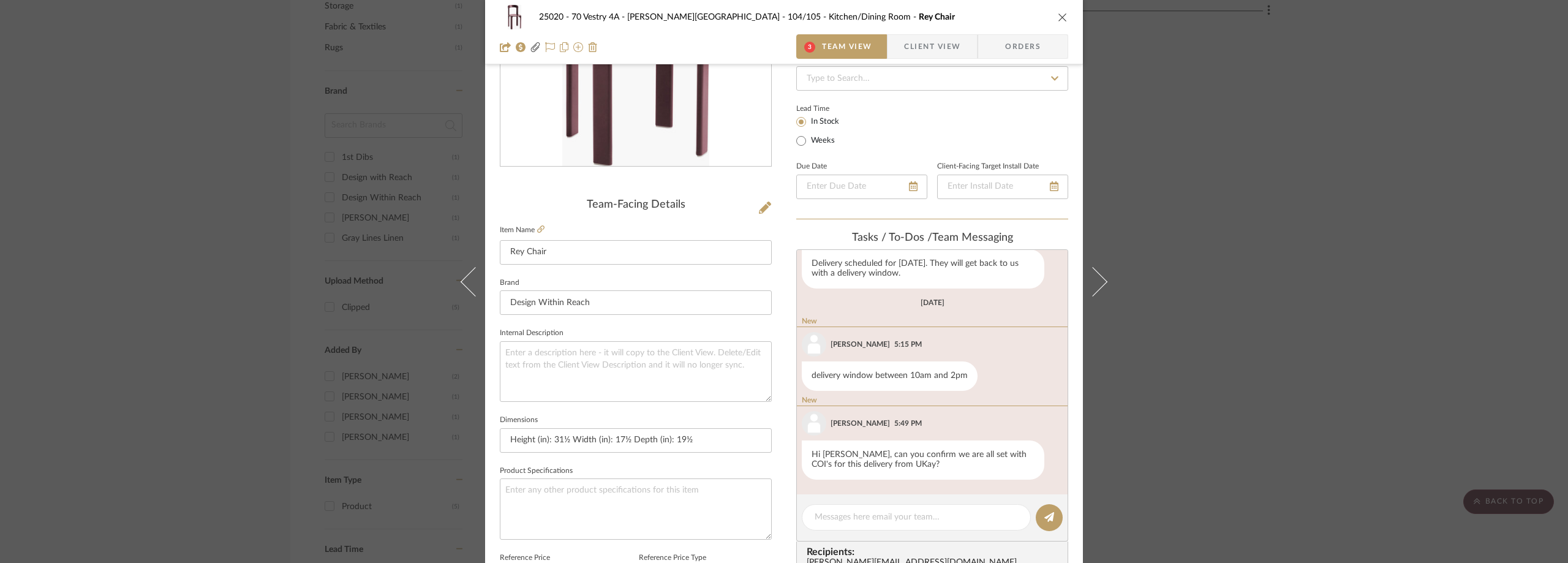
click at [1132, 313] on div "25020 - 70 Vestry 4A - [PERSON_NAME] 104/105 - Kitchen/Dining Room Rey Chair 3 …" at bounding box center [784, 282] width 1568 height 563
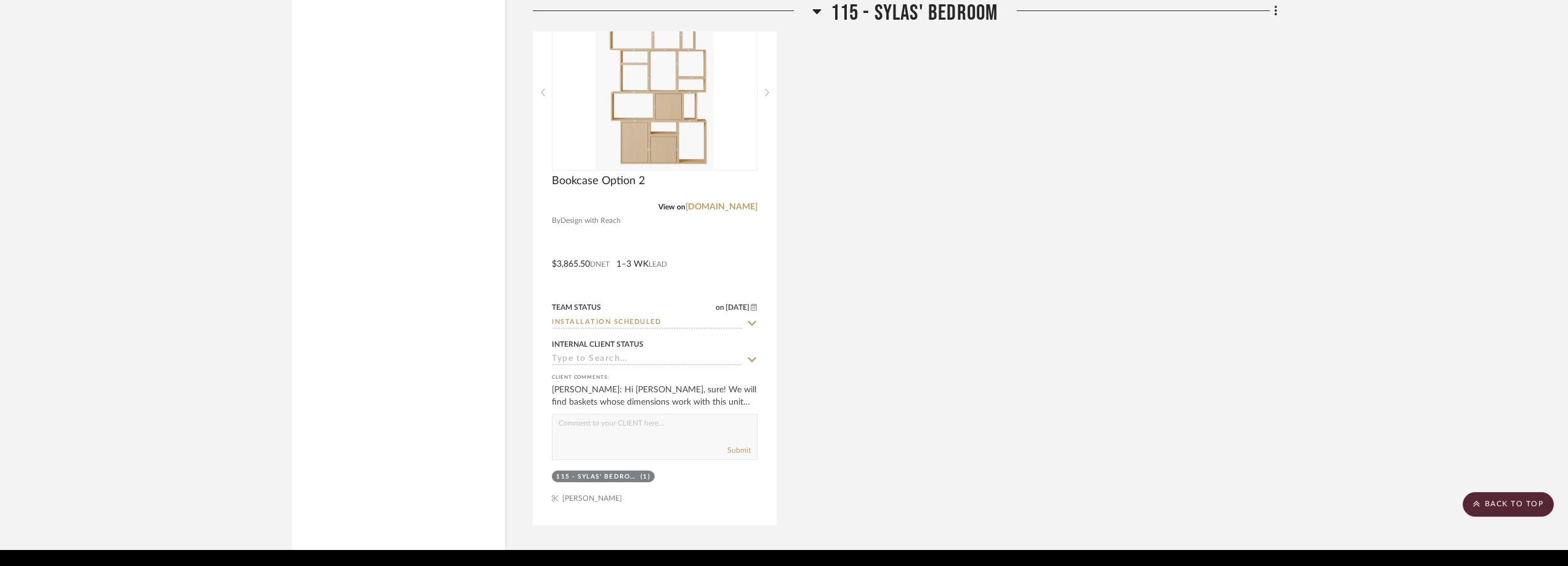
scroll to position [2218, 0]
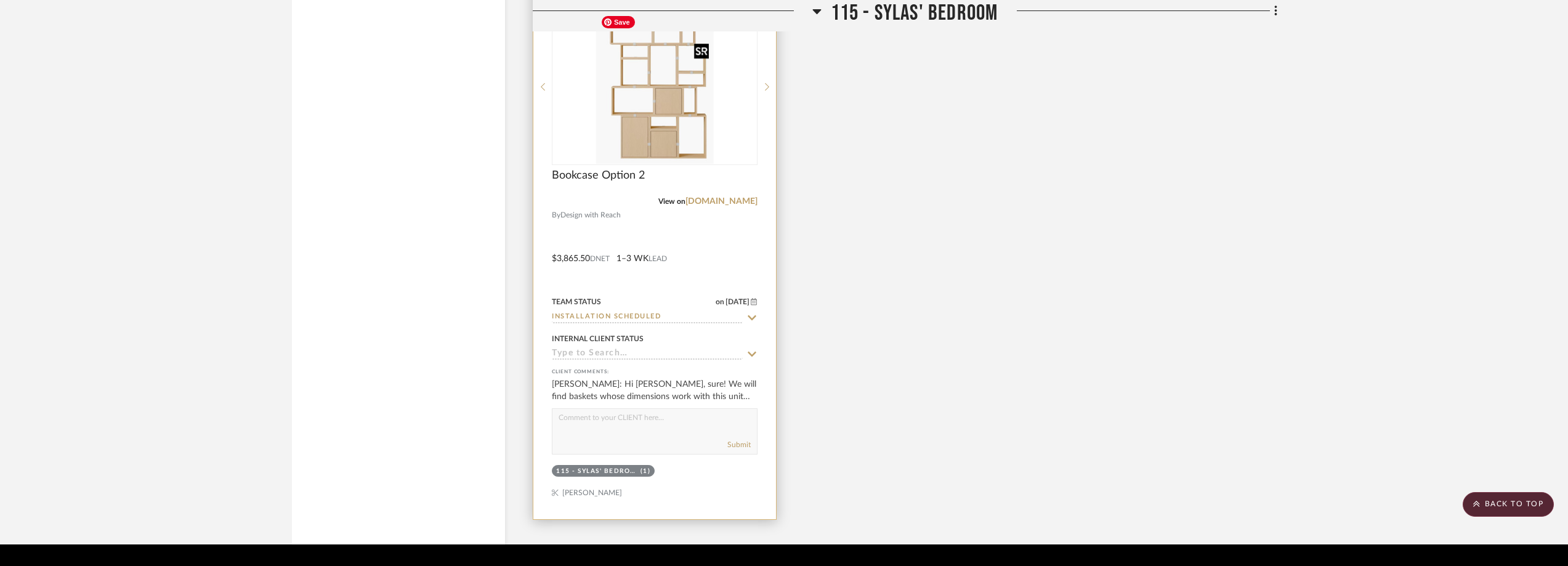
click at [680, 125] on div at bounding box center [654, 87] width 206 height 157
click at [680, 125] on img "0" at bounding box center [654, 86] width 117 height 154
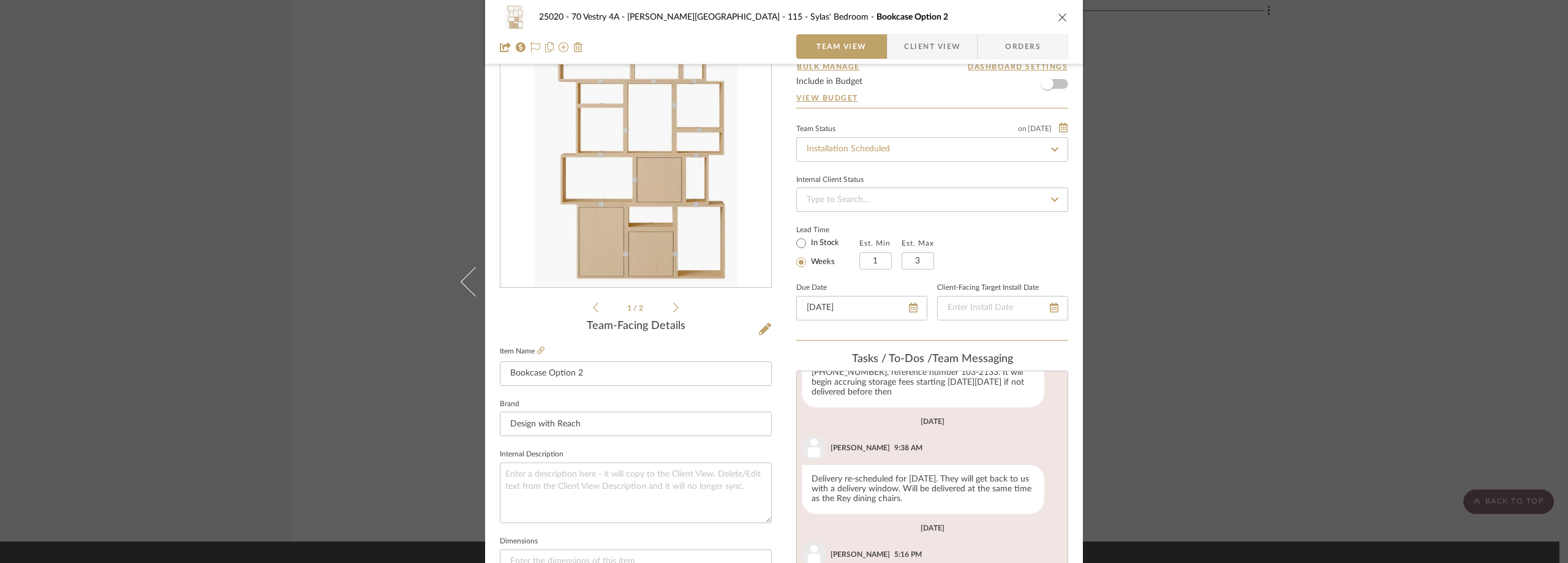
scroll to position [61, 0]
drag, startPoint x: 1361, startPoint y: 228, endPoint x: 1079, endPoint y: 243, distance: 282.4
click at [1357, 228] on div "25020 - 70 Vestry 4A - [PERSON_NAME] 115 - [PERSON_NAME]' Bedroom Bookcase Opti…" at bounding box center [784, 282] width 1568 height 563
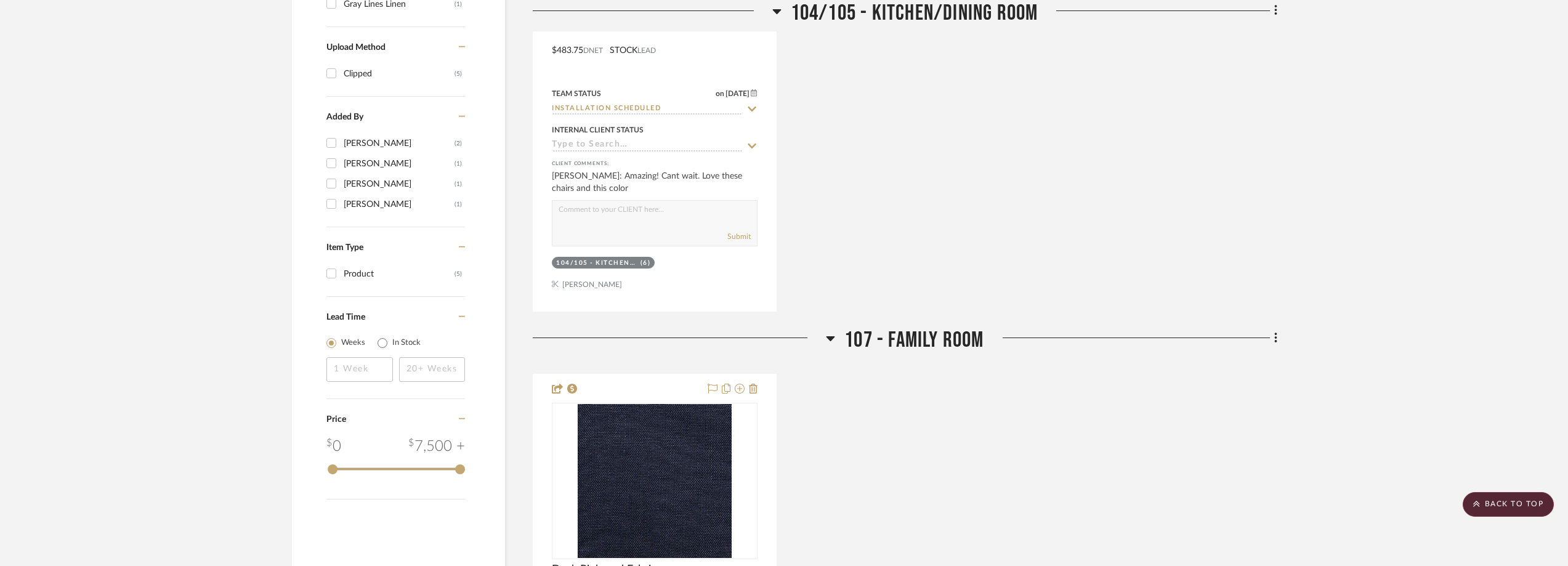
scroll to position [924, 0]
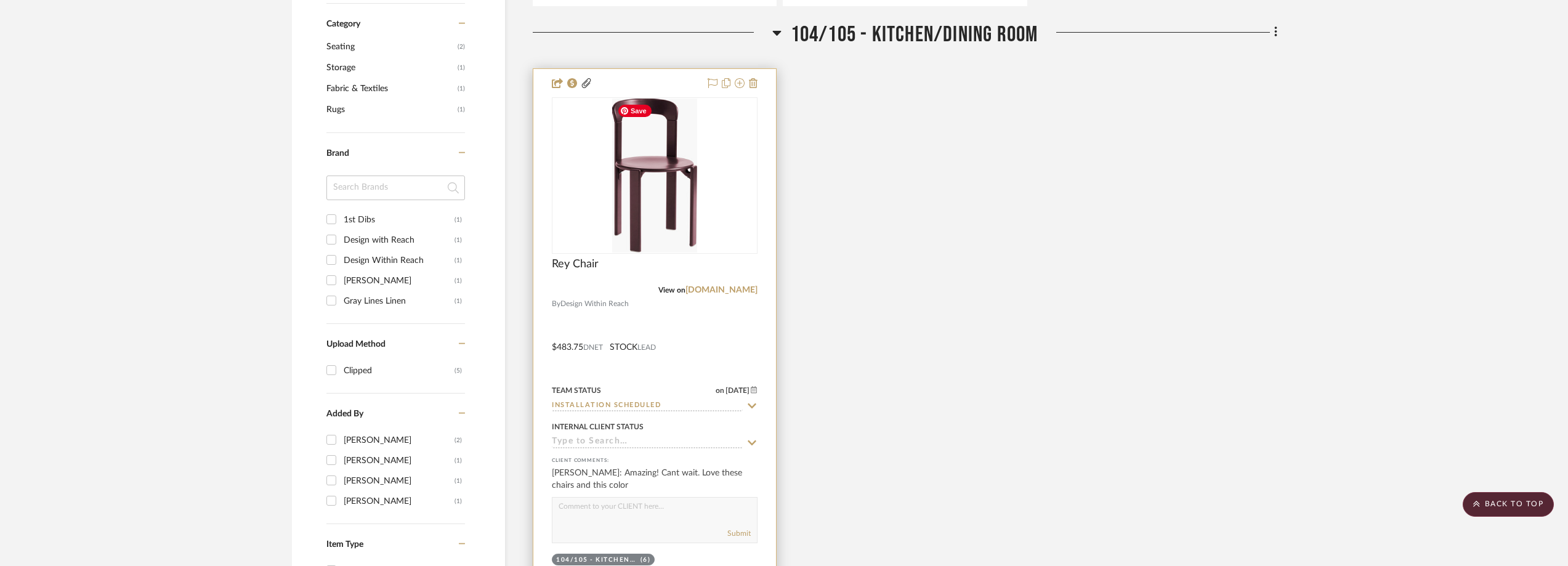
click at [650, 175] on img "0" at bounding box center [655, 175] width 85 height 154
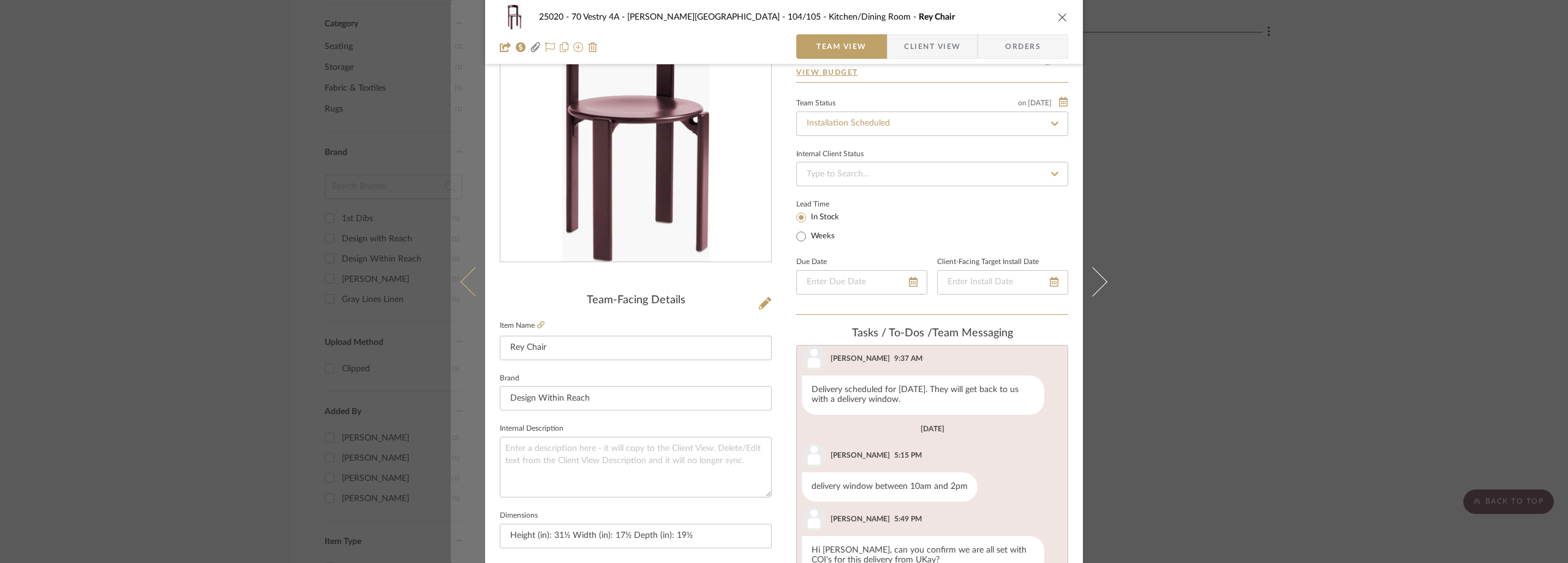
scroll to position [0, 0]
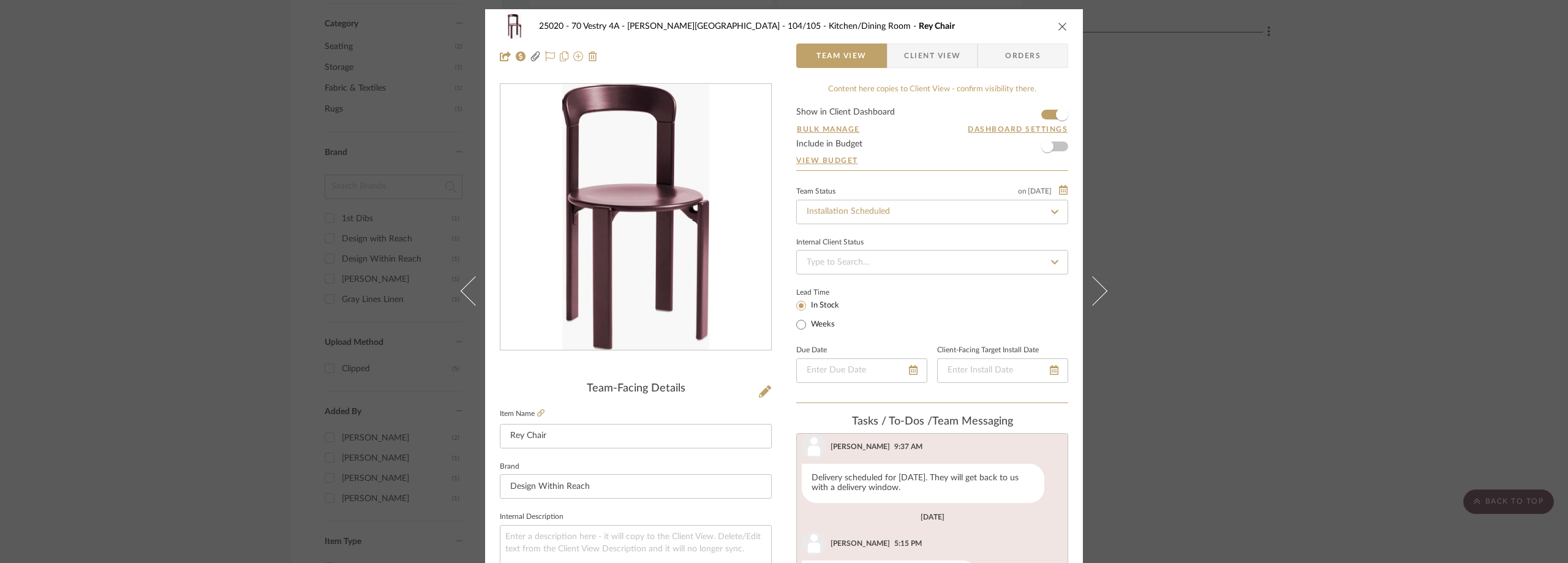
click at [308, 173] on div "25020 - 70 Vestry 4A - [PERSON_NAME] 104/105 - Kitchen/Dining Room Rey Chair Te…" at bounding box center [784, 282] width 1568 height 563
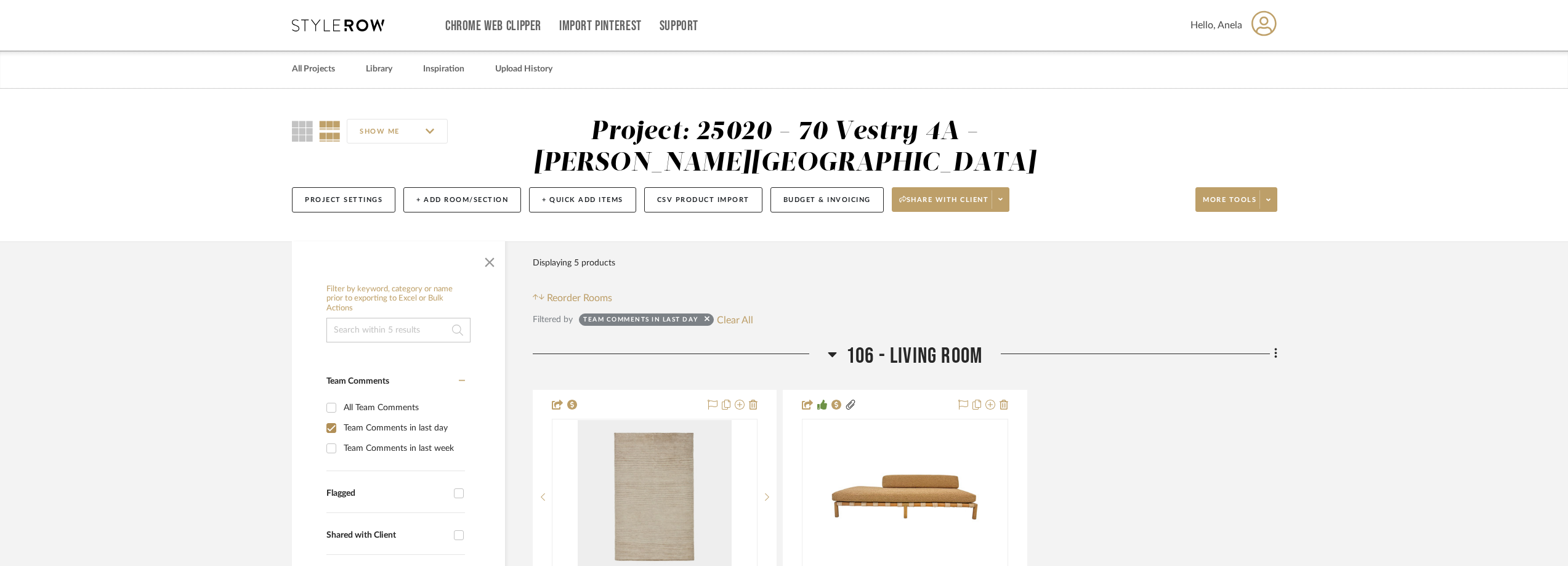
click at [313, 22] on icon at bounding box center [338, 25] width 92 height 13
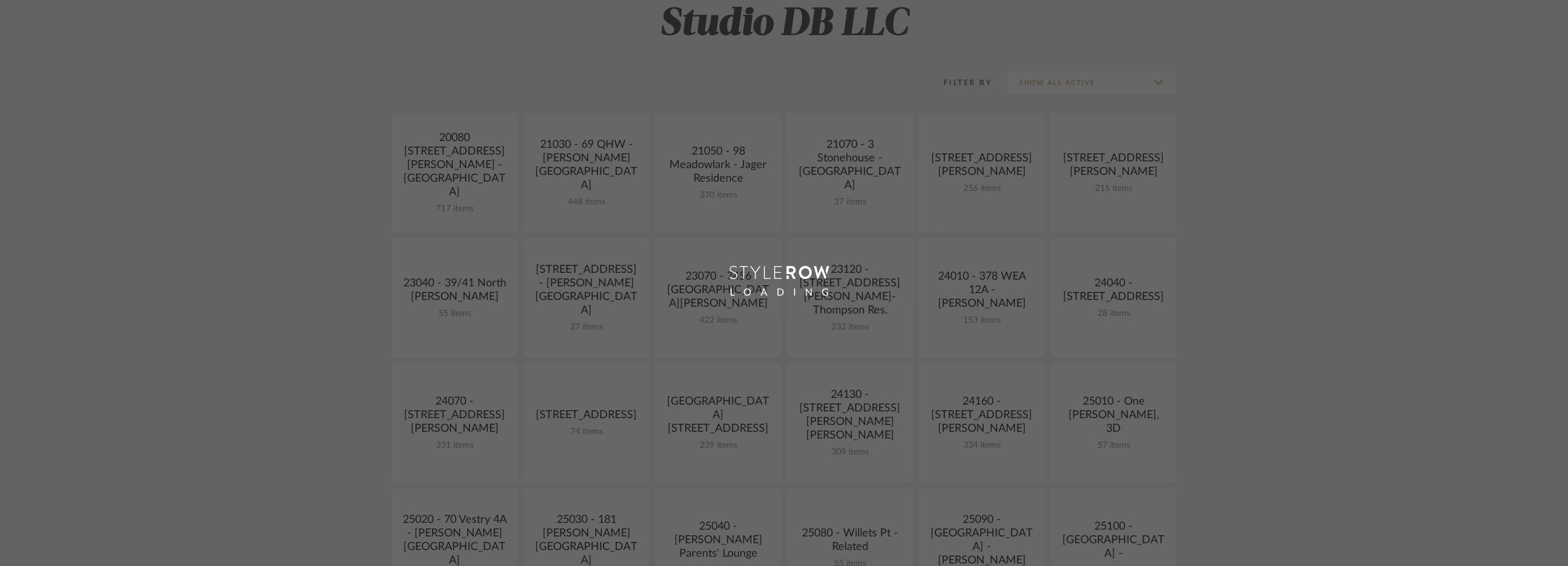
scroll to position [493, 0]
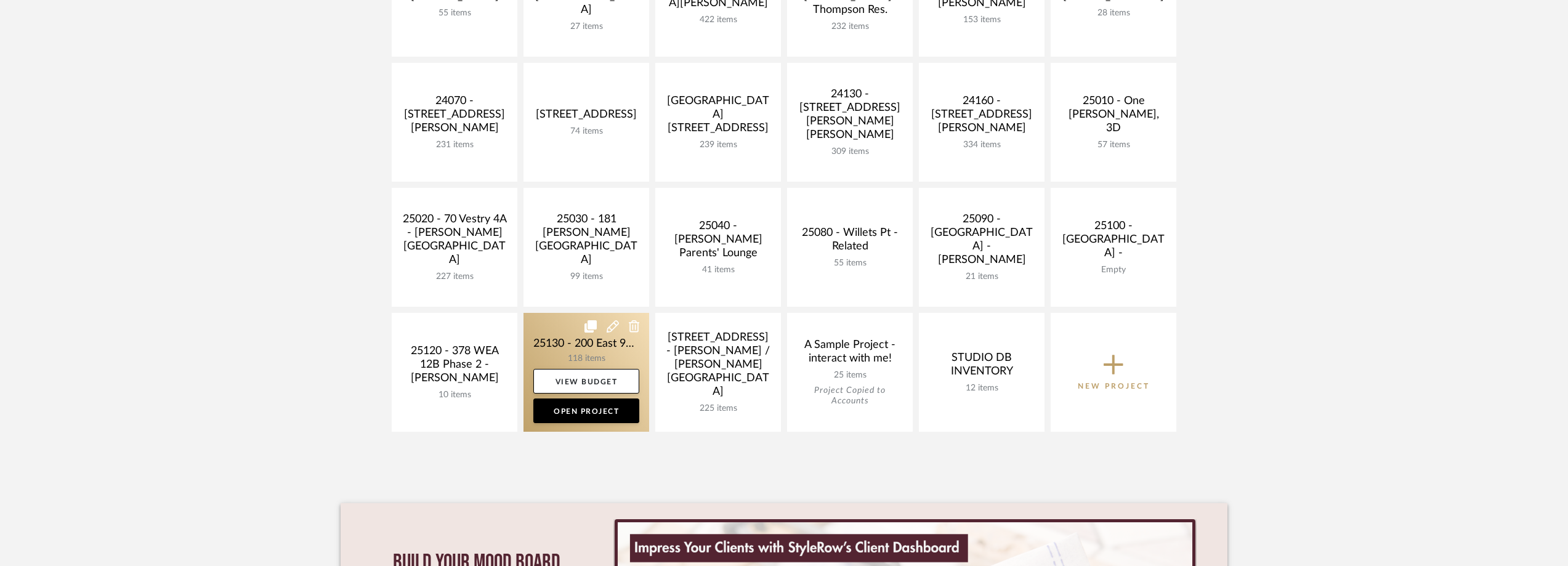
click at [564, 343] on link at bounding box center [586, 372] width 125 height 119
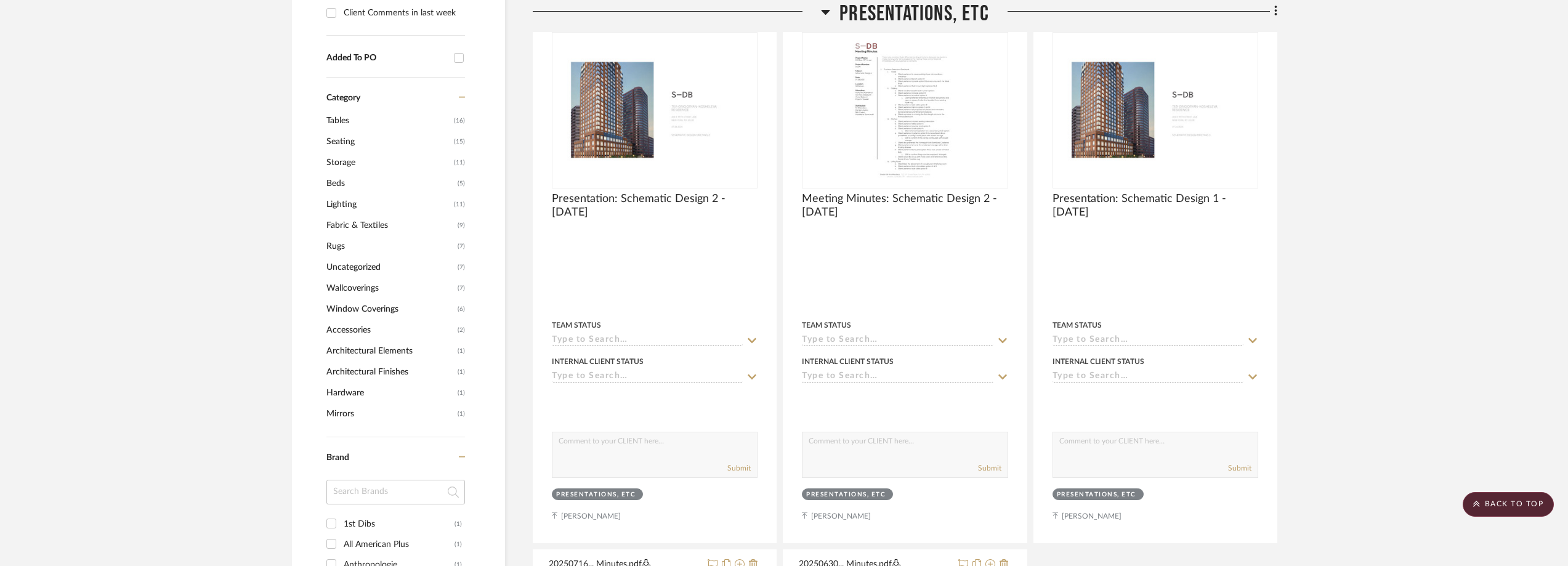
scroll to position [1109, 0]
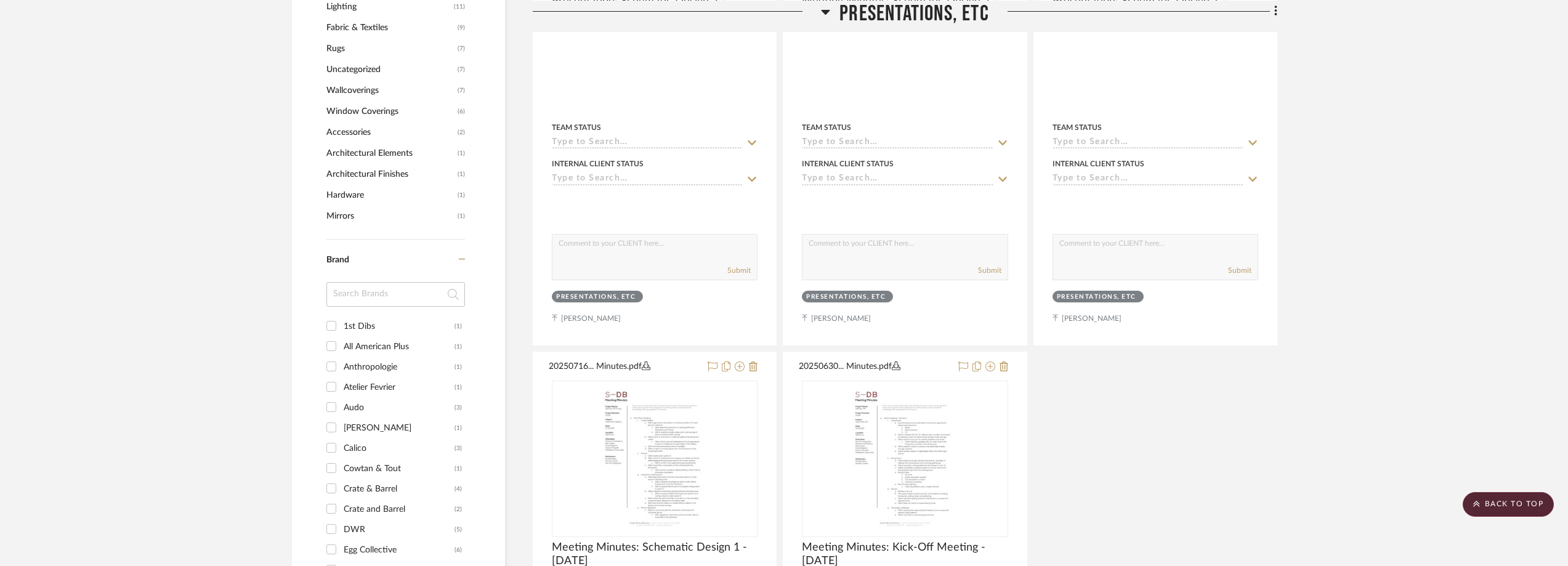
click at [368, 284] on input at bounding box center [396, 294] width 139 height 25
type input "lu"
click at [372, 363] on div "Studio Luddite" at bounding box center [399, 367] width 111 height 20
click at [342, 363] on input "Studio Luddite (1)" at bounding box center [331, 366] width 20 height 20
checkbox input "true"
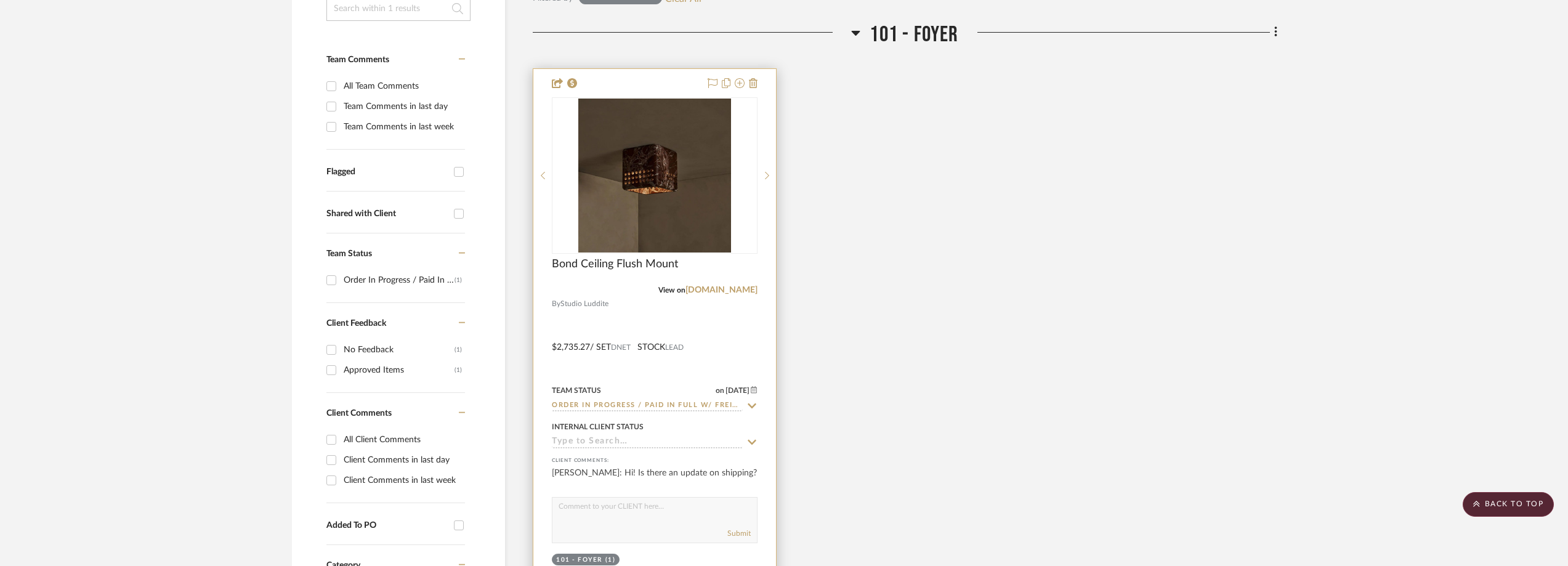
scroll to position [287, 0]
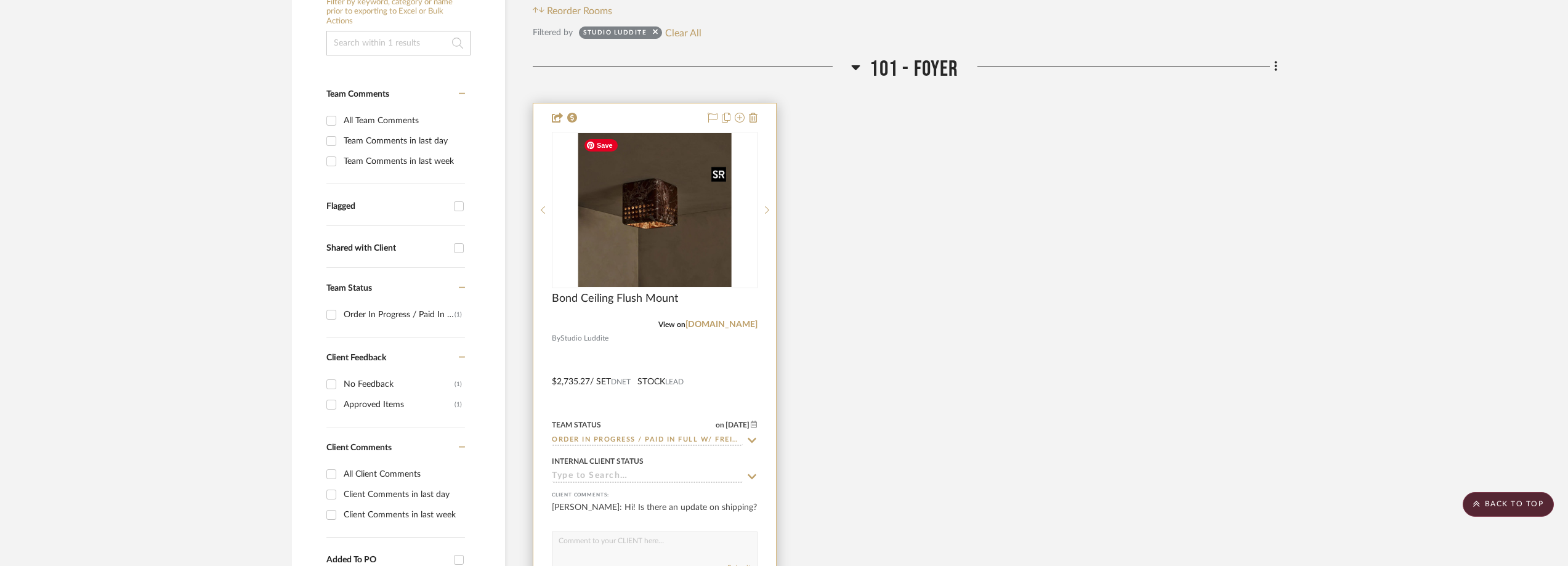
click at [0, 0] on img at bounding box center [0, 0] width 0 height 0
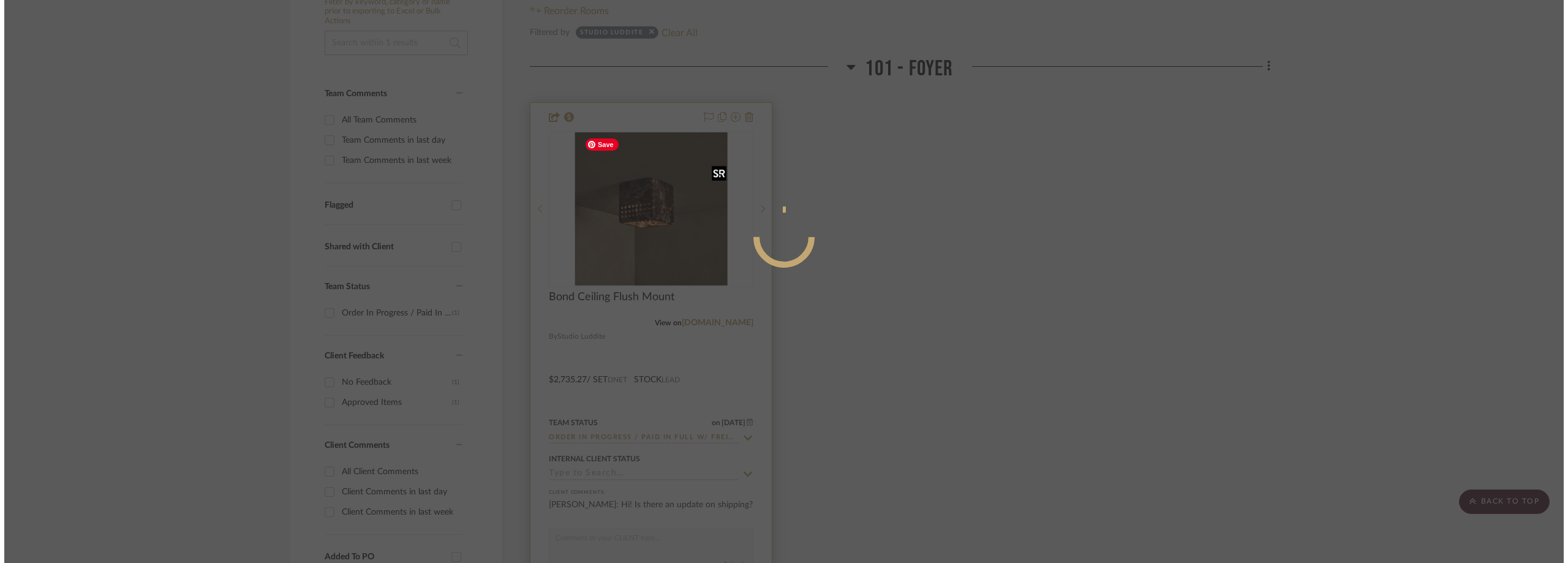
scroll to position [0, 0]
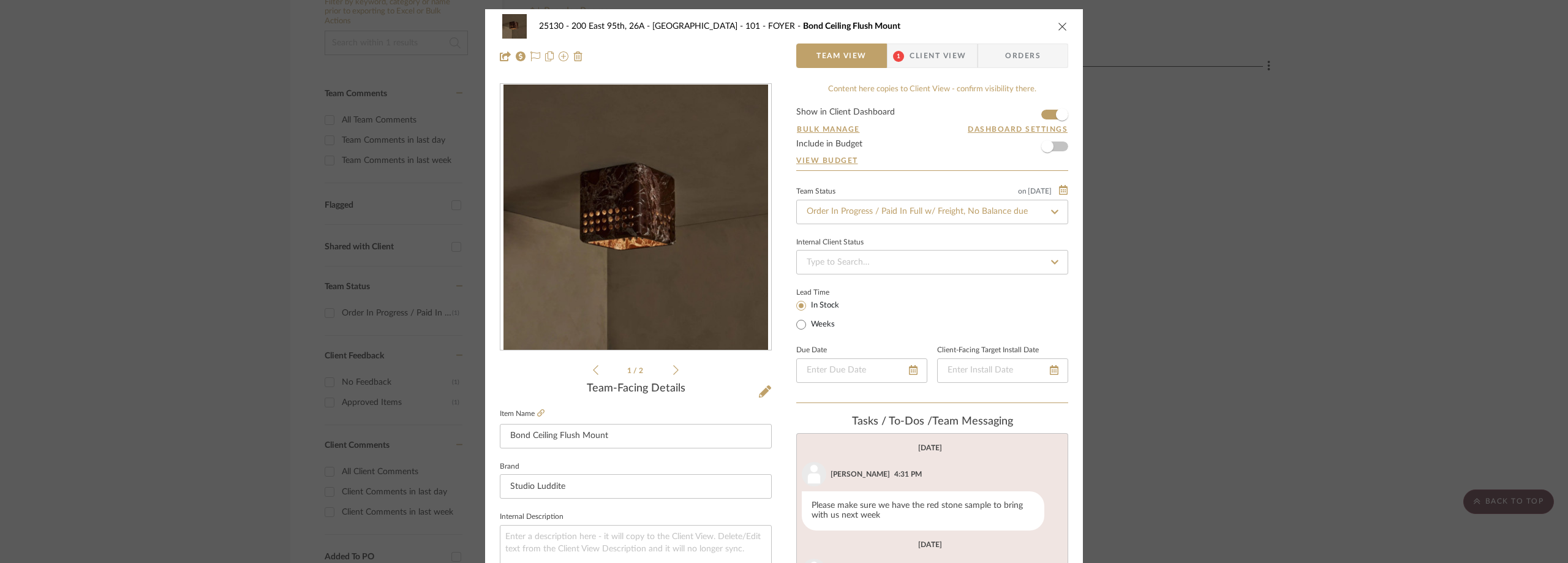
click at [922, 55] on span "Client View" at bounding box center [938, 55] width 56 height 24
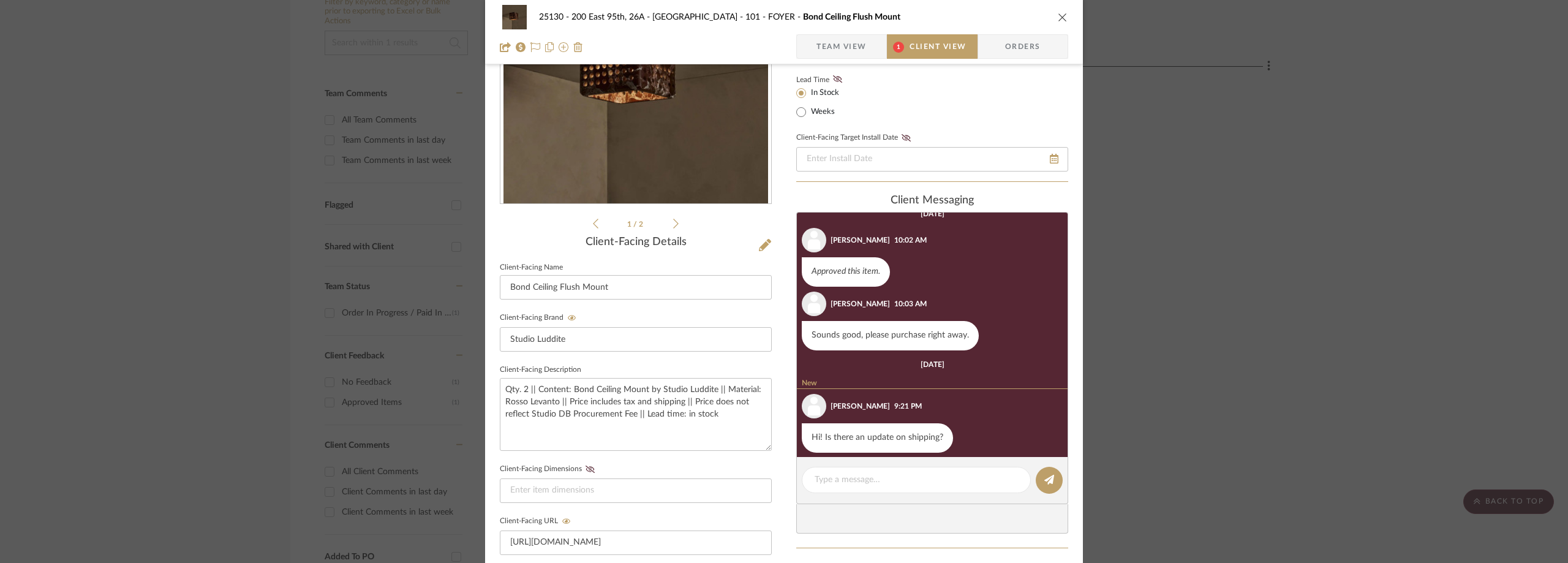
scroll to position [184, 0]
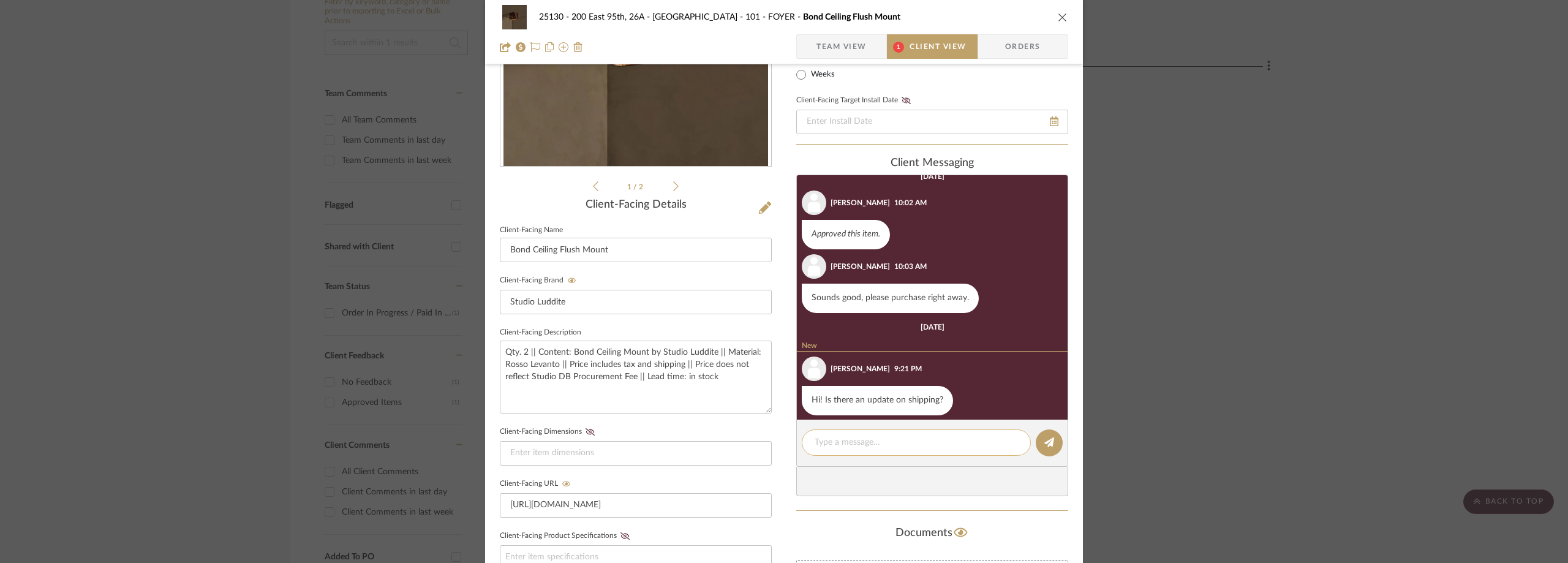
click at [854, 441] on textarea at bounding box center [915, 443] width 203 height 13
paste textarea "Hi [PERSON_NAME], Hope all is well! We should receive the tracking information …"
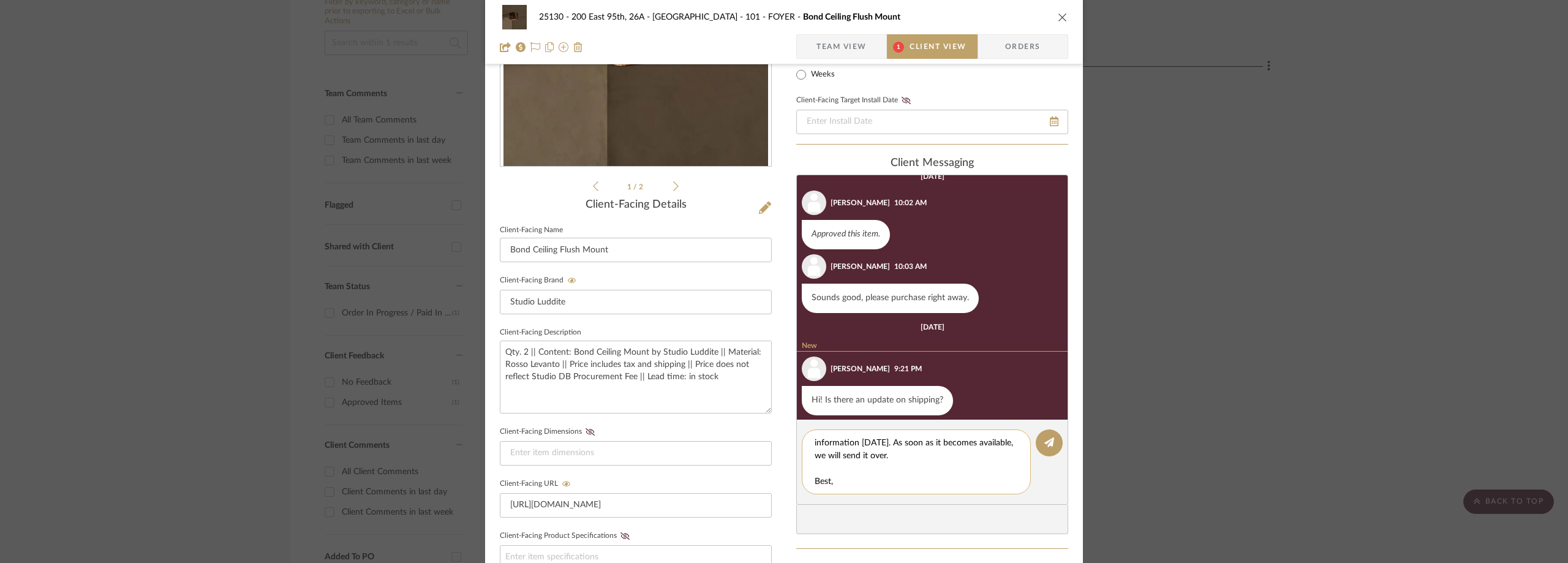
scroll to position [38, 0]
drag, startPoint x: 837, startPoint y: 482, endPoint x: 808, endPoint y: 473, distance: 30.4
click at [808, 473] on div "Hi [PERSON_NAME], Hope all is well! We should receive the tracking information …" at bounding box center [916, 463] width 229 height 65
click at [850, 467] on textarea "Hi [PERSON_NAME], Hope all is well! We should receive the tracking information …" at bounding box center [921, 463] width 213 height 52
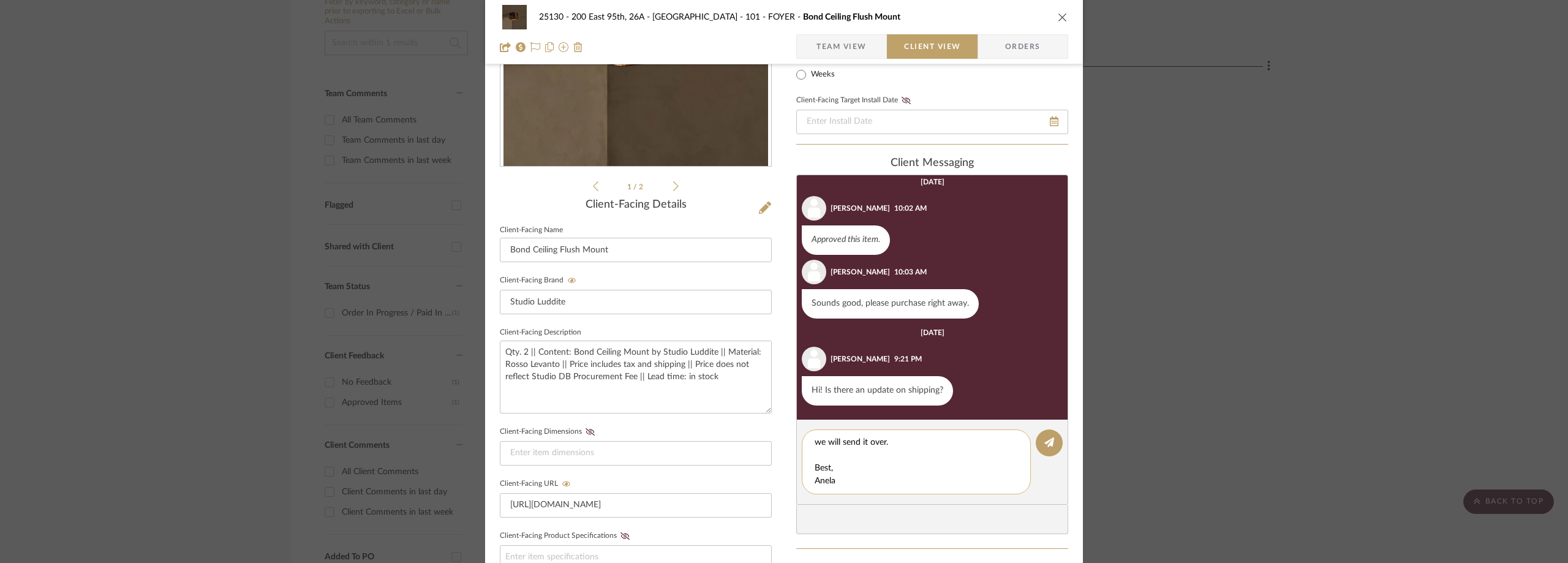
scroll to position [294, 0]
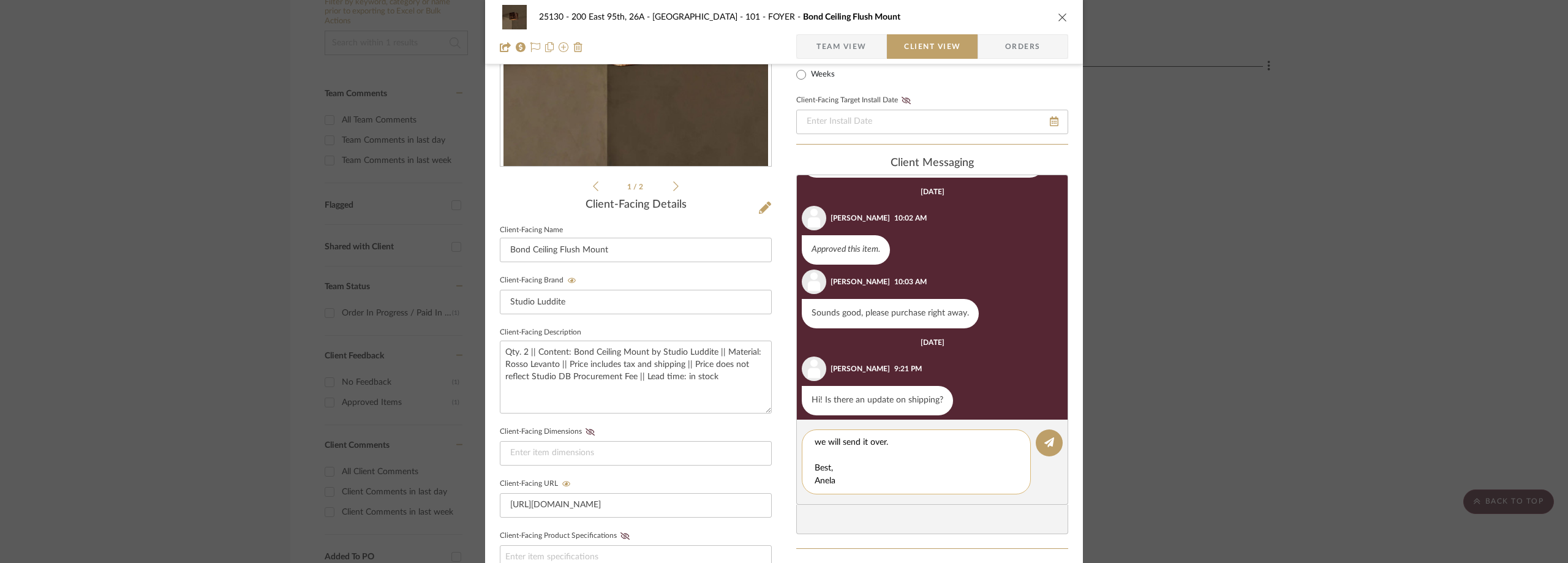
click at [817, 477] on div "Hi [PERSON_NAME], Hope all is well! We should receive the tracking information …" at bounding box center [916, 463] width 229 height 65
click at [837, 475] on textarea "Hi [PERSON_NAME], Hope all is well! We should receive the tracking information …" at bounding box center [921, 463] width 213 height 52
drag, startPoint x: 839, startPoint y: 484, endPoint x: 813, endPoint y: 470, distance: 29.5
click at [814, 470] on textarea "Hi [PERSON_NAME], Hope all is well! We should receive the tracking information …" at bounding box center [921, 463] width 213 height 52
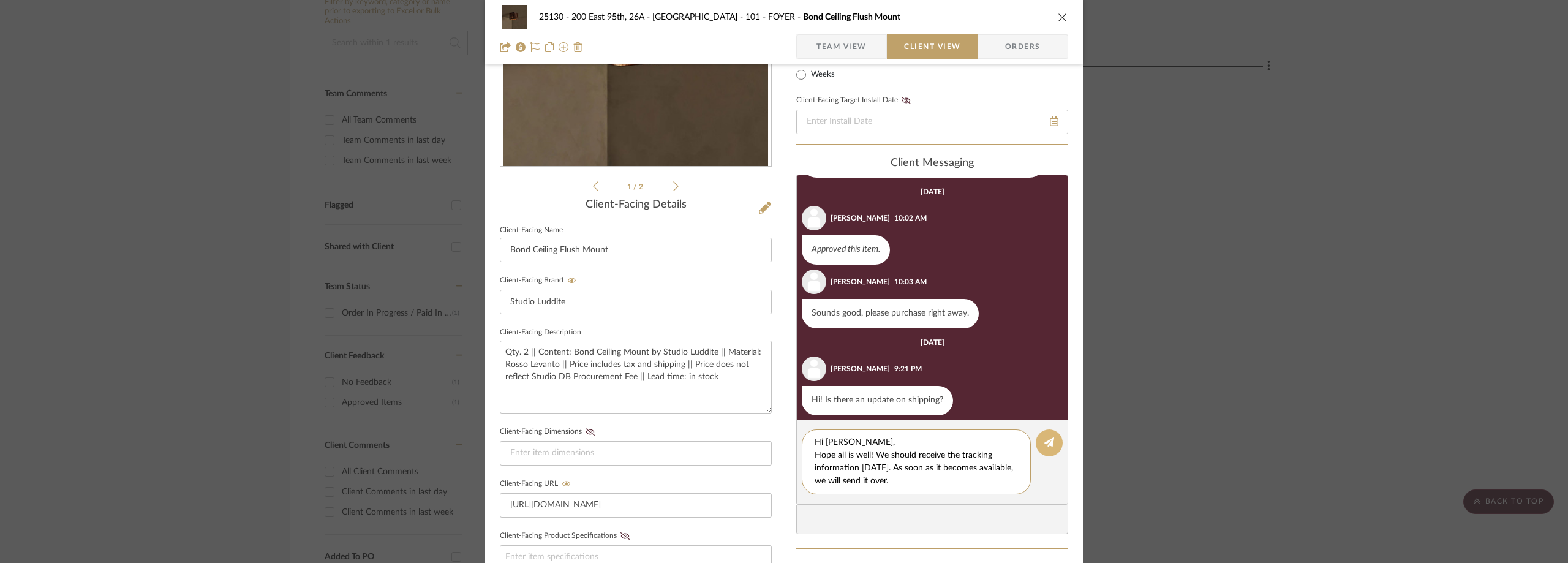
type textarea "Hi [PERSON_NAME], Hope all is well! We should receive the tracking information …"
click at [1036, 443] on button at bounding box center [1049, 443] width 27 height 27
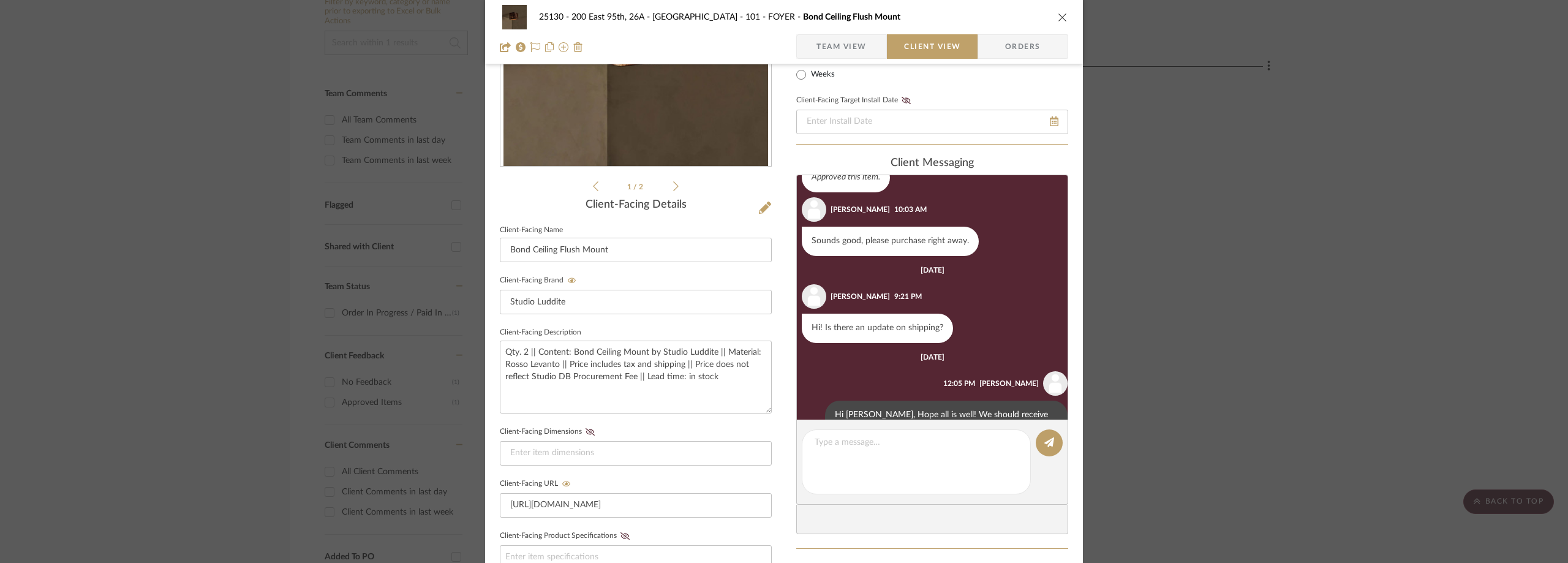
scroll to position [401, 0]
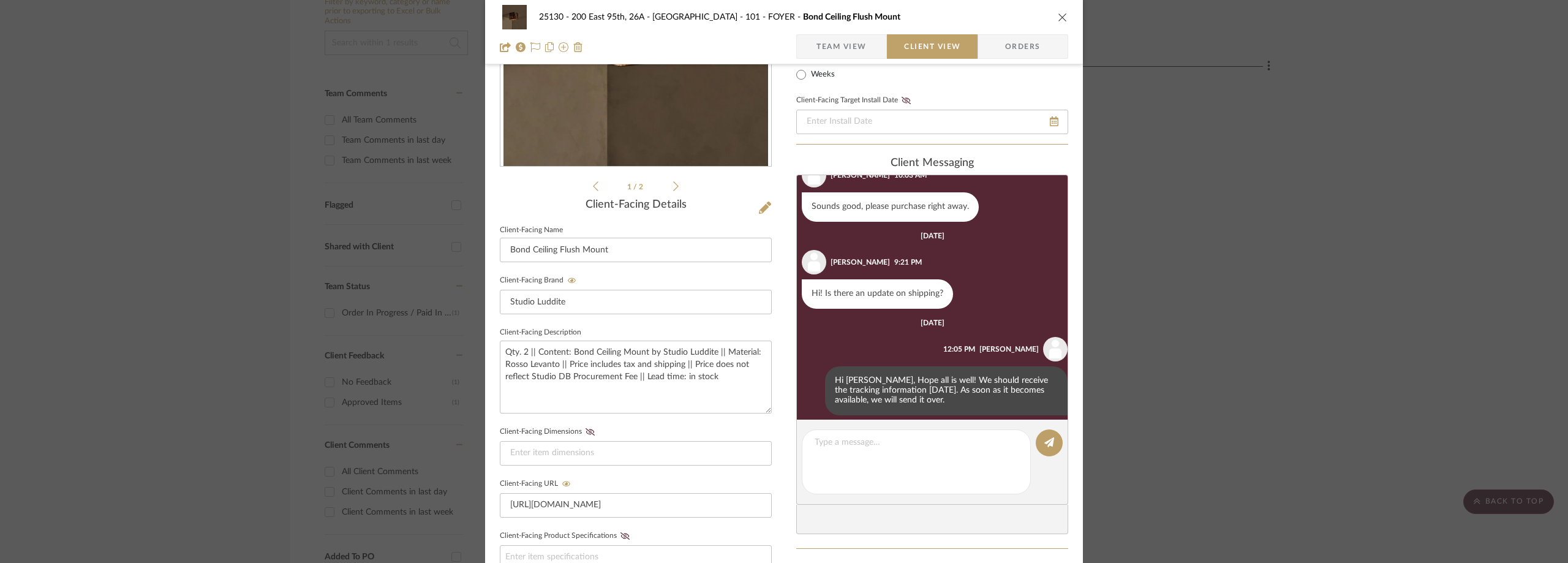
click at [114, 196] on div "25130 - 200 East 95th, 26A - Kosheleva 101 - FOYER Bond Ceiling Flush Mount Tea…" at bounding box center [784, 282] width 1568 height 563
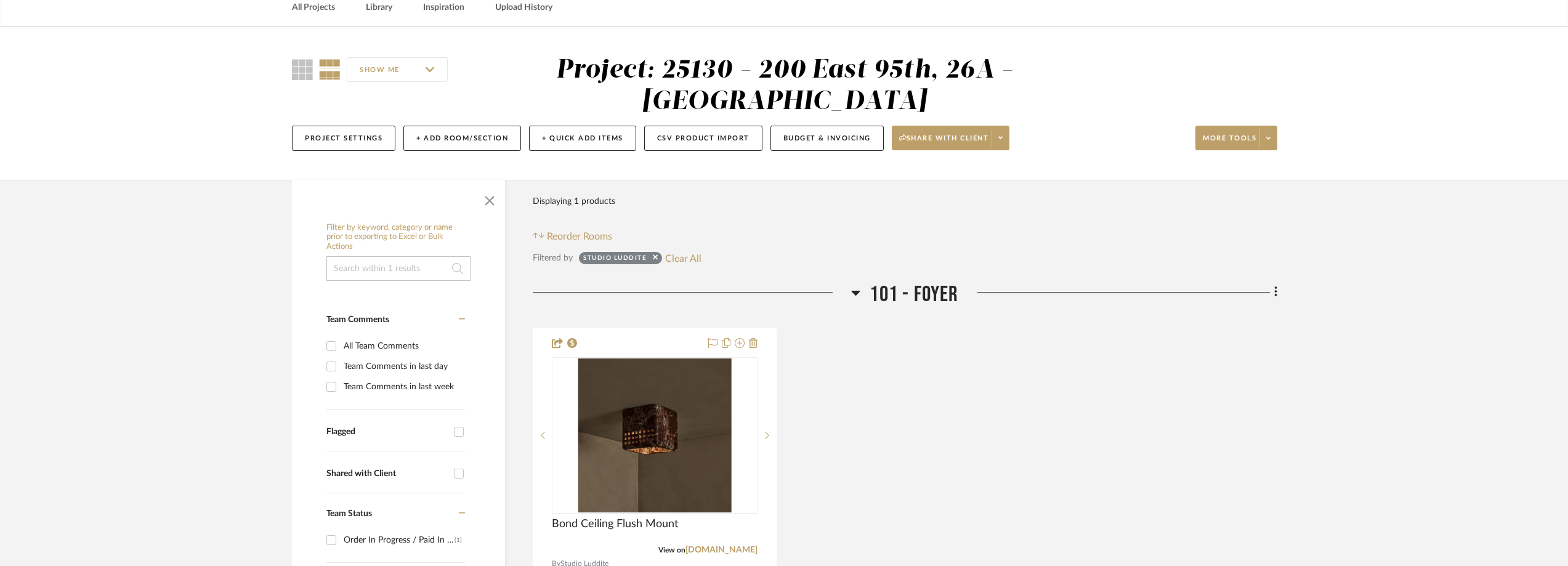
scroll to position [41, 0]
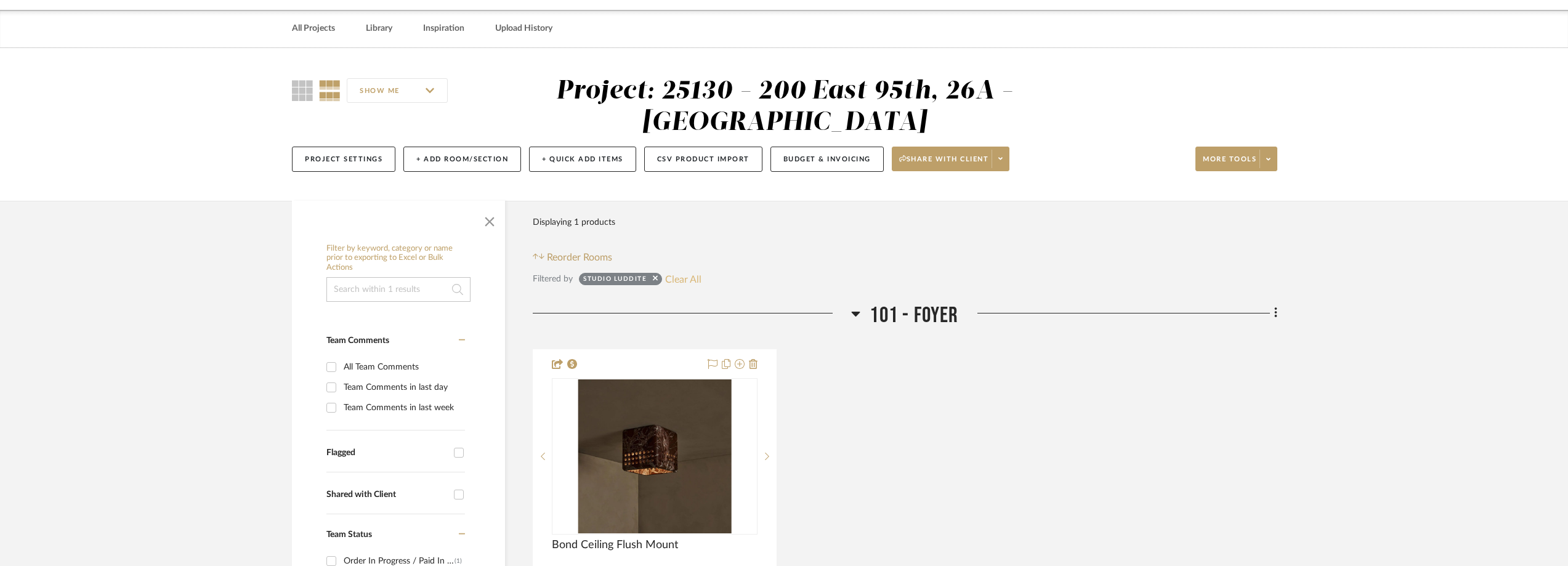
click at [692, 273] on button "Clear All" at bounding box center [683, 279] width 36 height 16
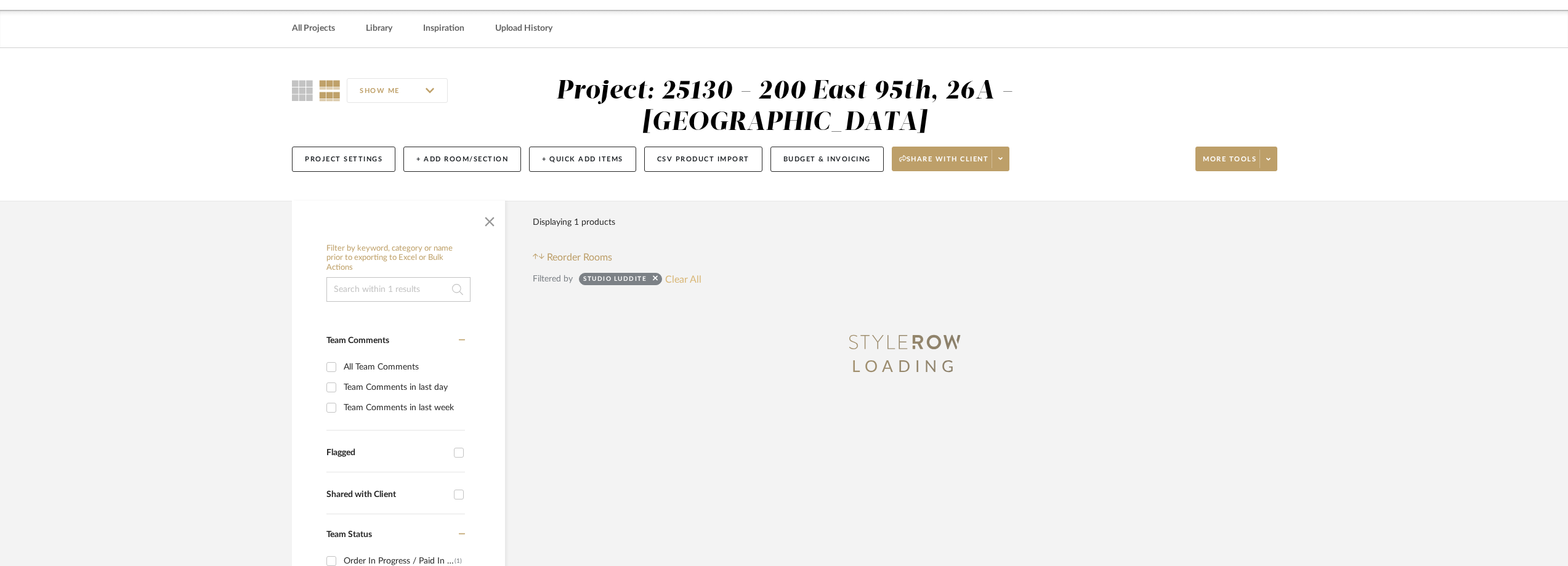
checkbox input "false"
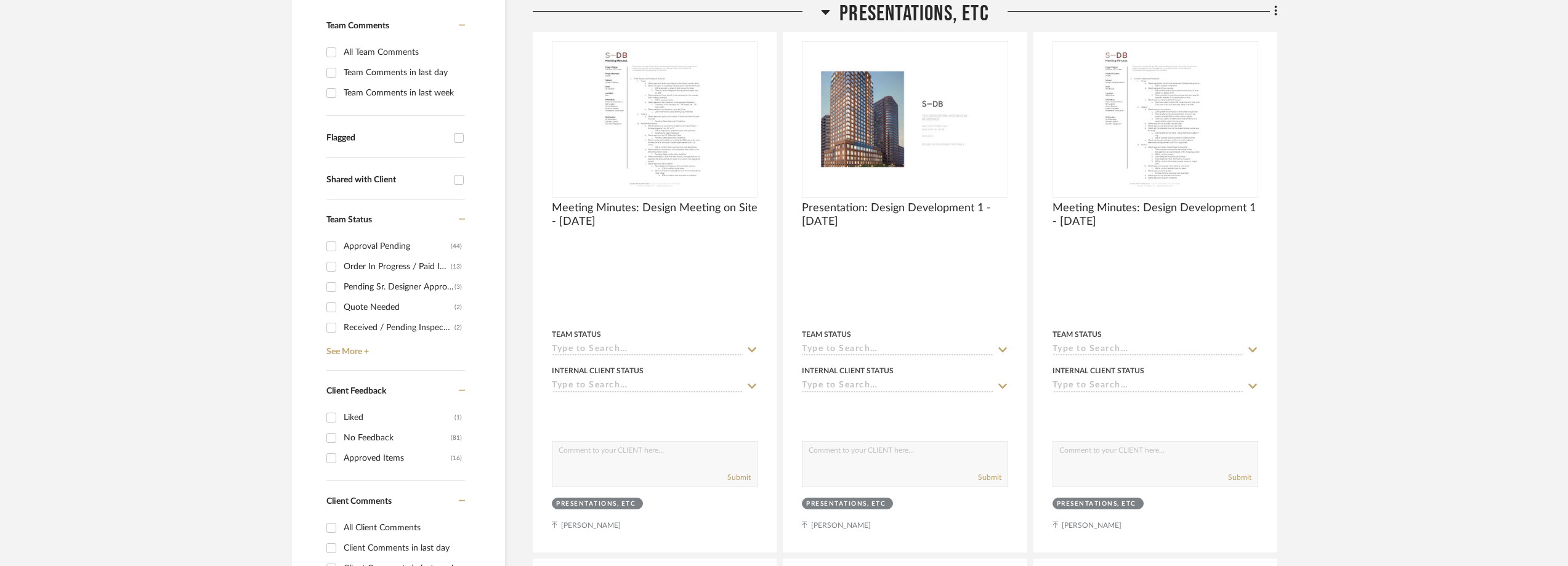
scroll to position [472, 0]
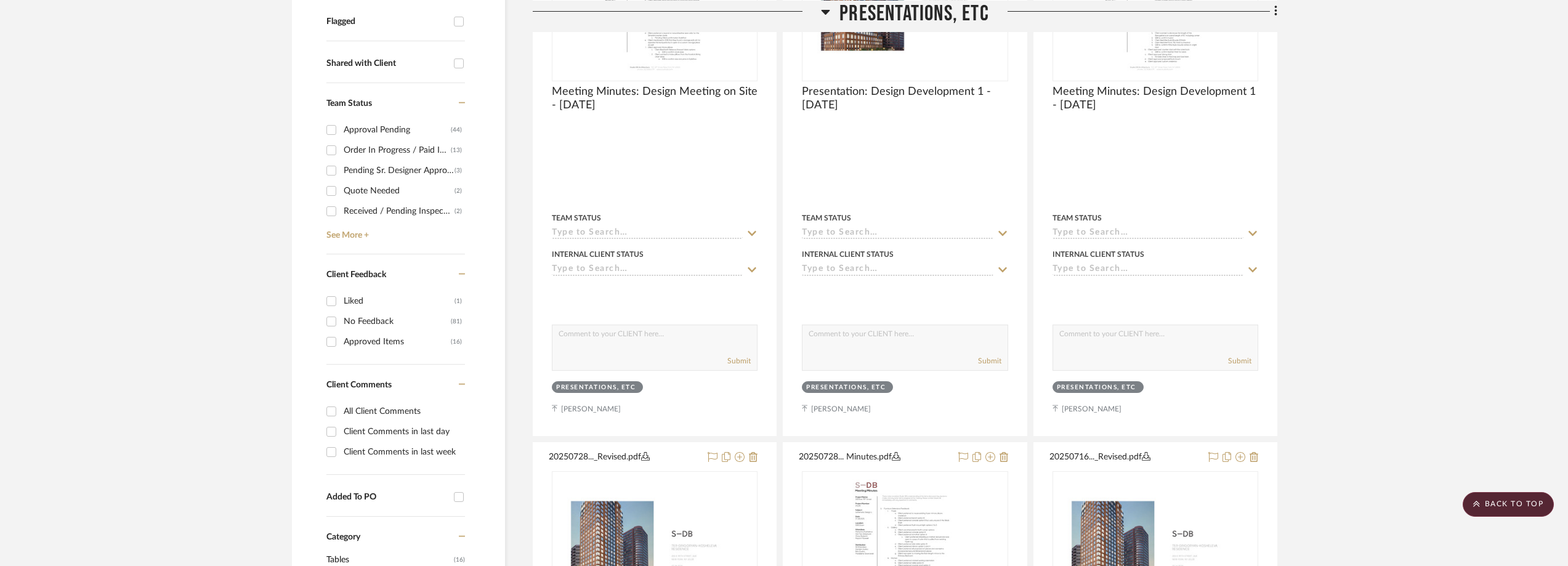
click at [401, 152] on div "Order In Progress / Paid In Full w/ Freight, No Balance due" at bounding box center [397, 150] width 107 height 20
click at [342, 152] on input "Order In Progress / Paid In Full w/ Freight, No Balance due (13)" at bounding box center [331, 150] width 20 height 20
checkbox input "true"
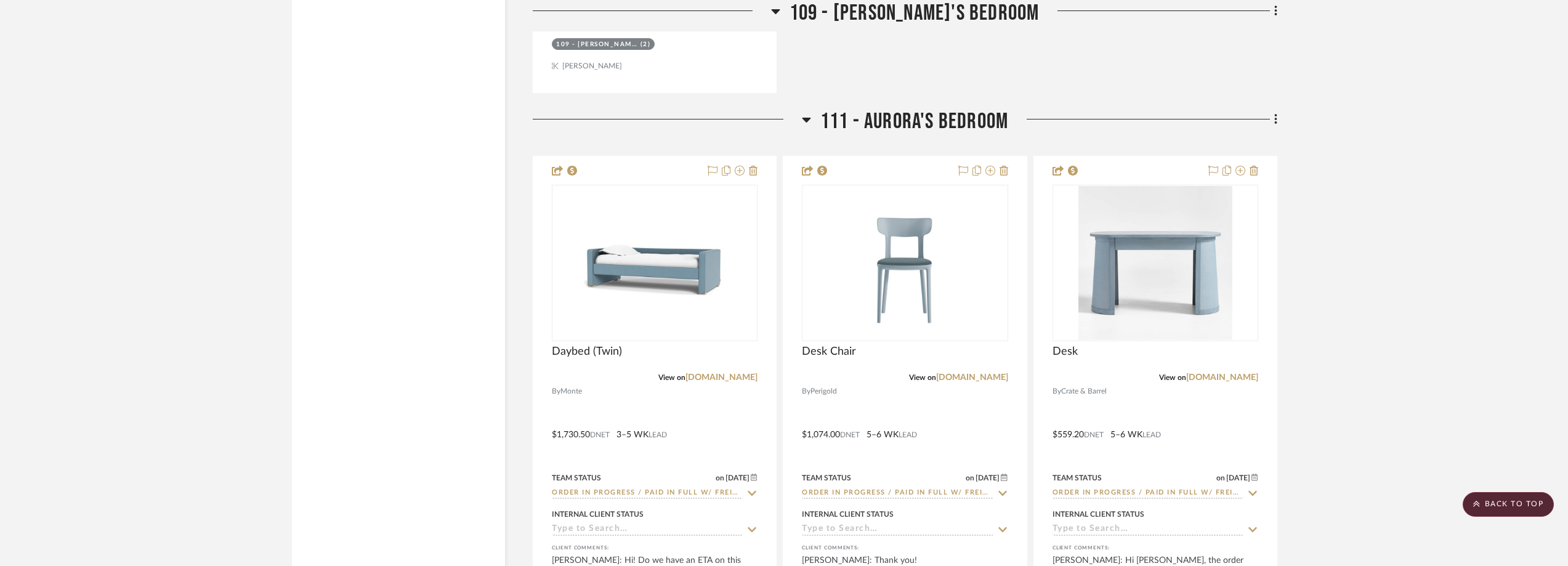
scroll to position [3429, 0]
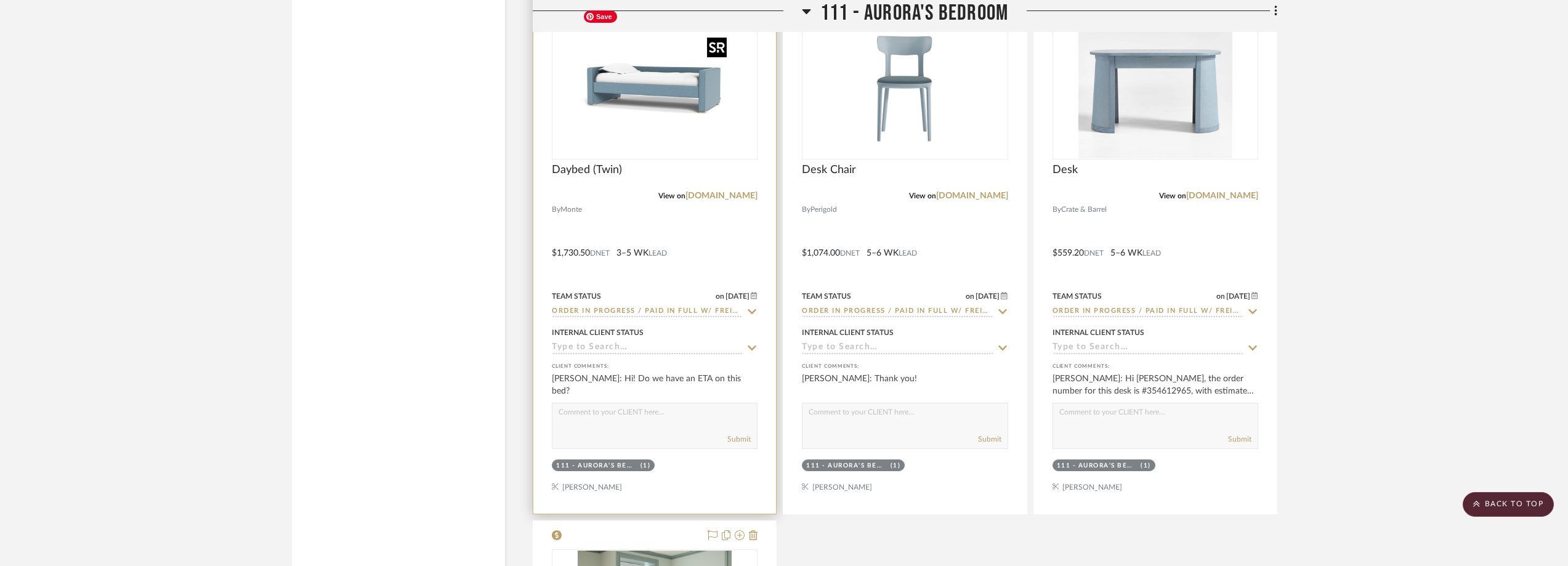
click at [648, 110] on img "0" at bounding box center [654, 81] width 154 height 154
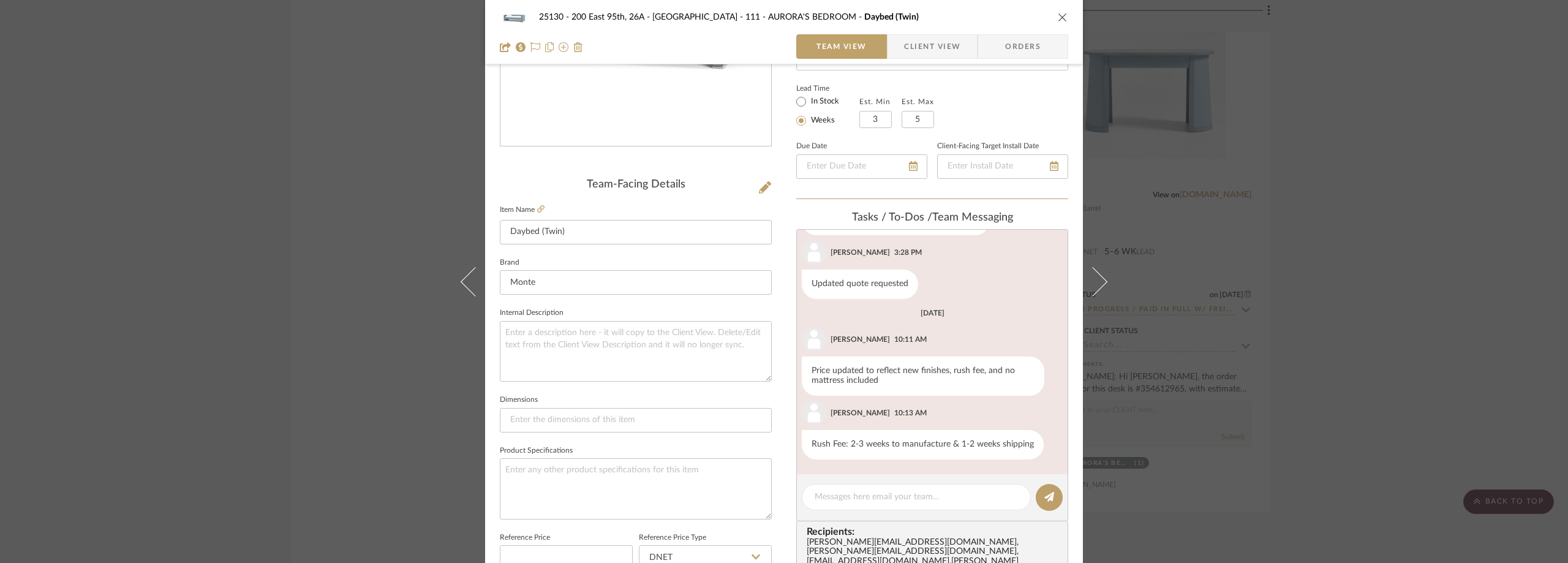
scroll to position [245, 0]
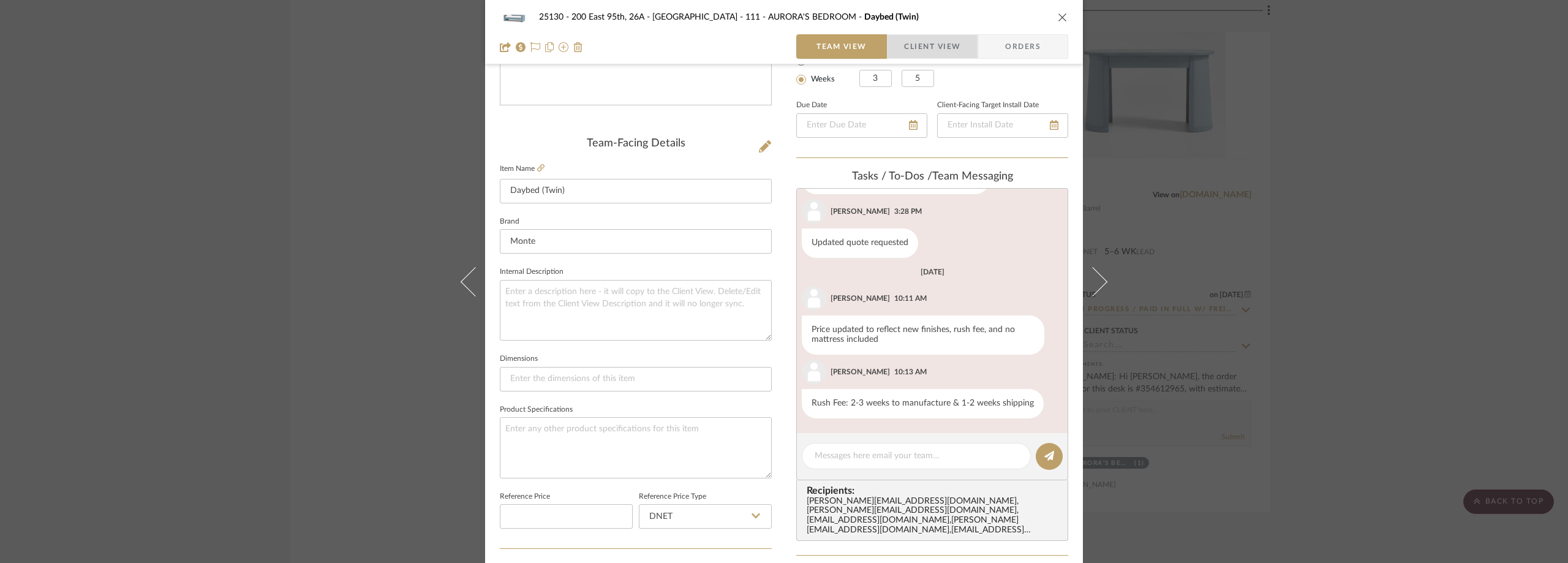
click at [906, 47] on span "Client View" at bounding box center [932, 46] width 56 height 24
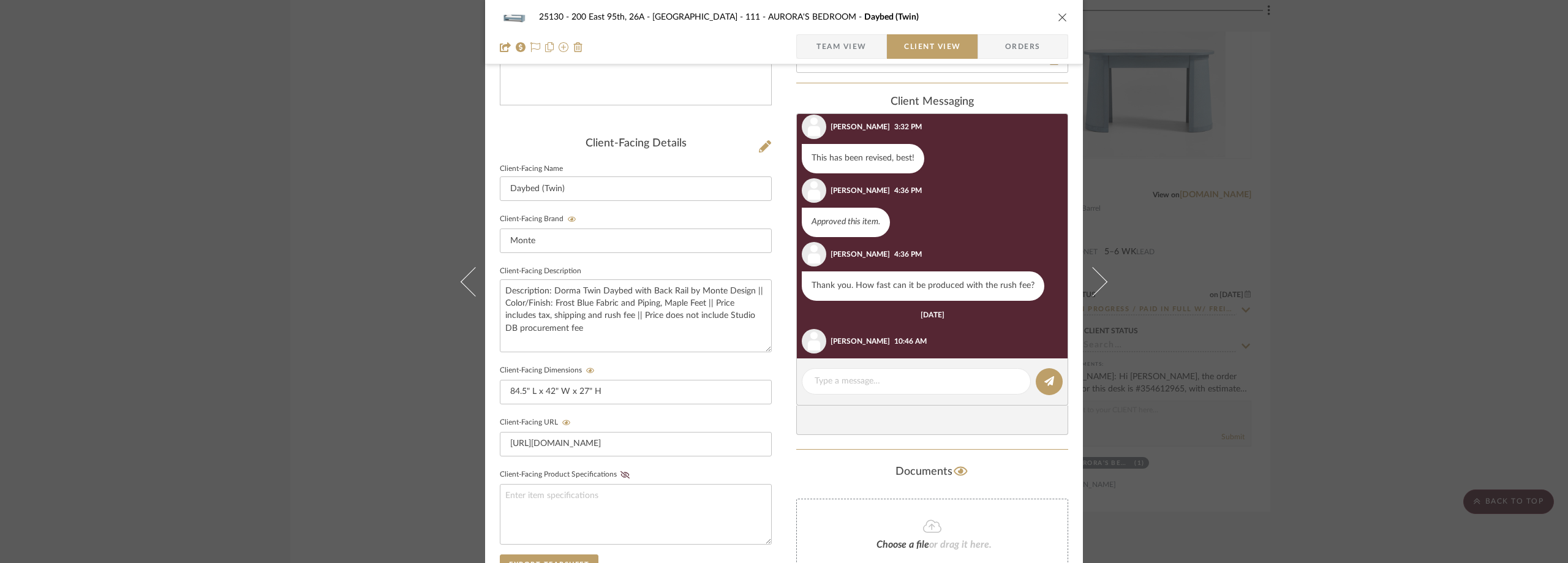
scroll to position [219, 0]
